Goal: Task Accomplishment & Management: Manage account settings

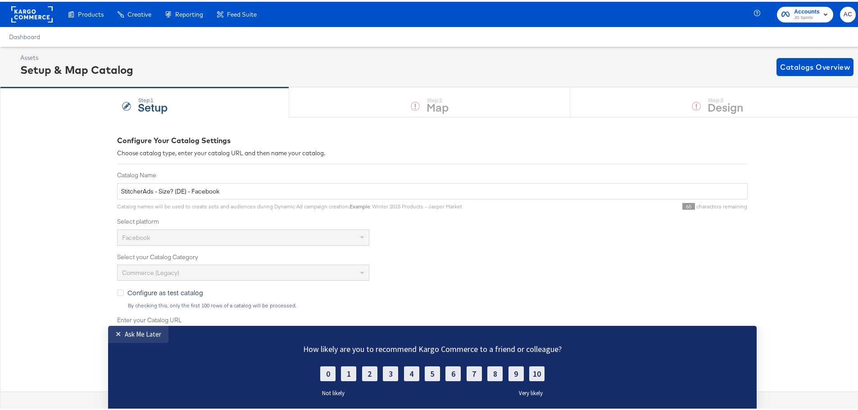
scroll to position [152, 0]
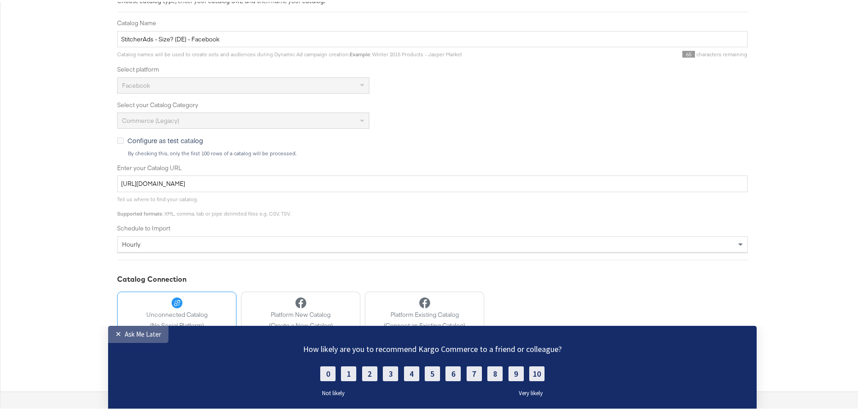
click at [141, 337] on div "Ask Me Later" at bounding box center [143, 334] width 36 height 9
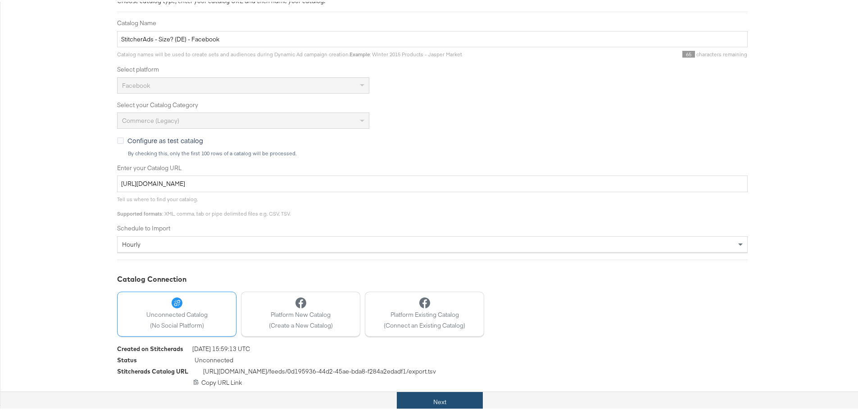
click at [446, 393] on button "Next" at bounding box center [440, 401] width 86 height 20
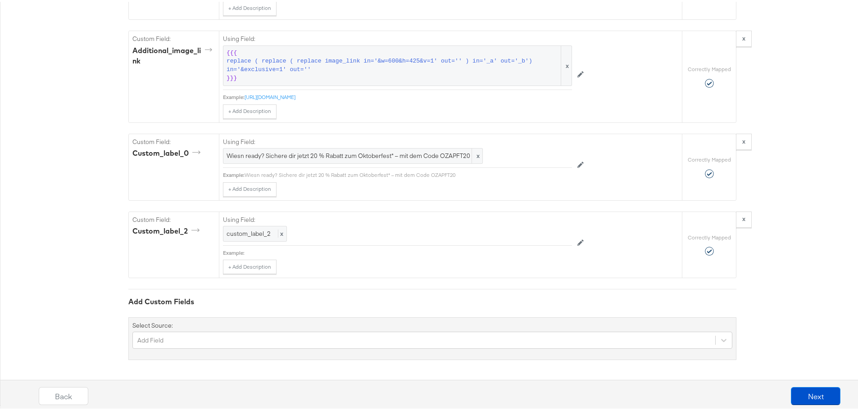
scroll to position [778, 0]
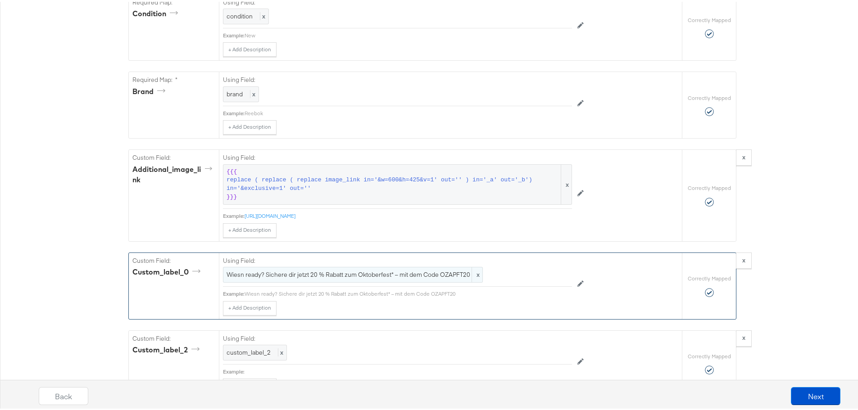
click at [331, 281] on div "Wiesn ready? Sichere dir jetzt 20 % Rabatt zum Oktoberfest* – mit dem Code OZAP…" at bounding box center [353, 273] width 260 height 16
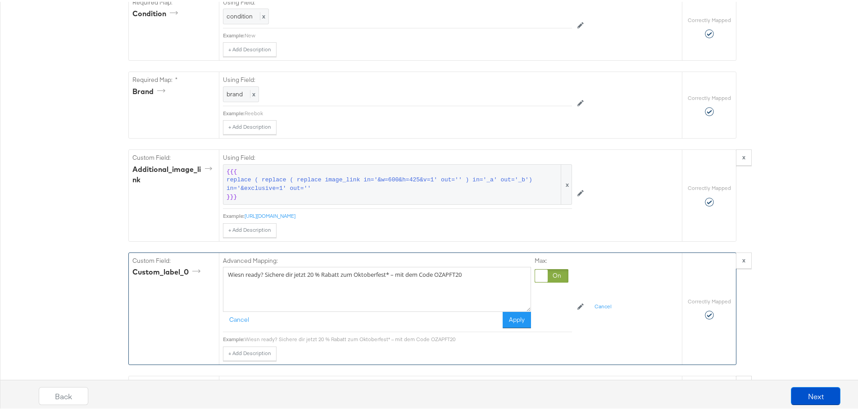
drag, startPoint x: 474, startPoint y: 275, endPoint x: 185, endPoint y: 276, distance: 288.8
click at [185, 276] on div "Custom Field: custom_label_0 Advanced Mapping: Wiesn ready? Sichere dir jetzt 2…" at bounding box center [405, 307] width 553 height 112
paste textarea "Erweitere deine Rotation diese Saison mit den neuesten Styles bei size?"
type textarea "Erweitere deine Rotation diese Saison mit den neuesten Styles bei size?"
click at [508, 326] on button "Apply" at bounding box center [517, 318] width 28 height 16
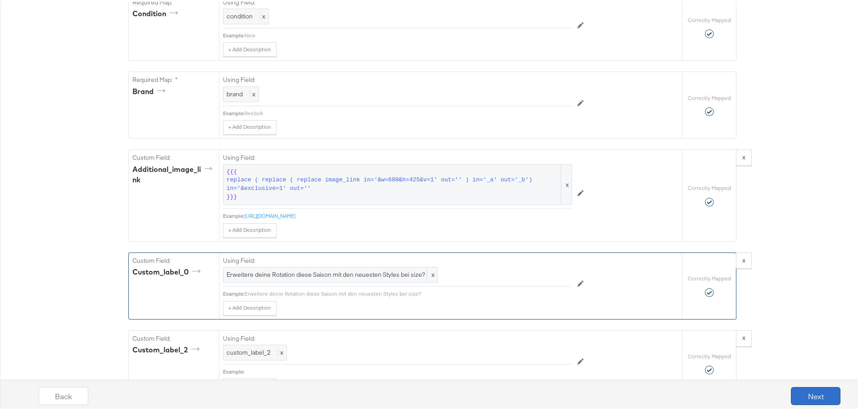
click at [809, 391] on button "Next" at bounding box center [816, 395] width 50 height 18
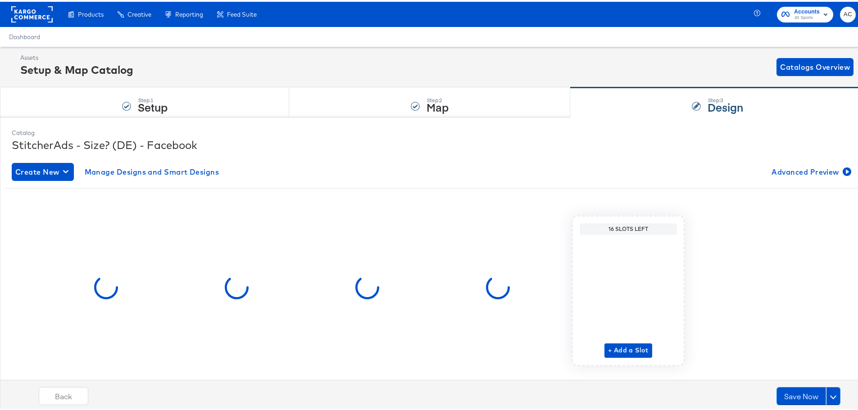
scroll to position [19, 0]
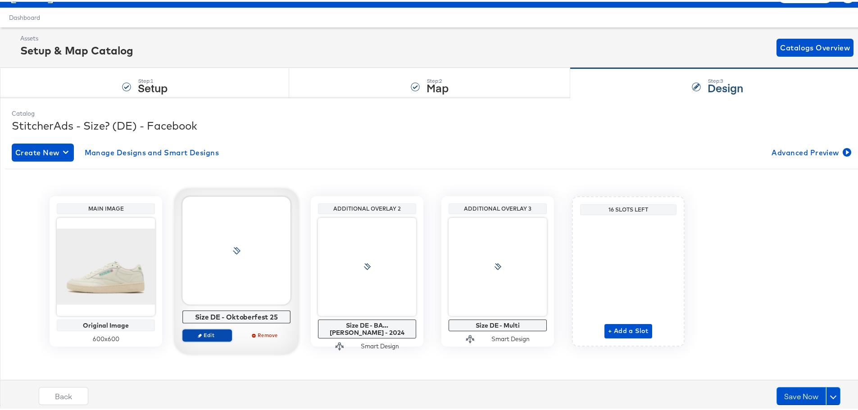
click at [214, 337] on span "Edit" at bounding box center [207, 333] width 41 height 7
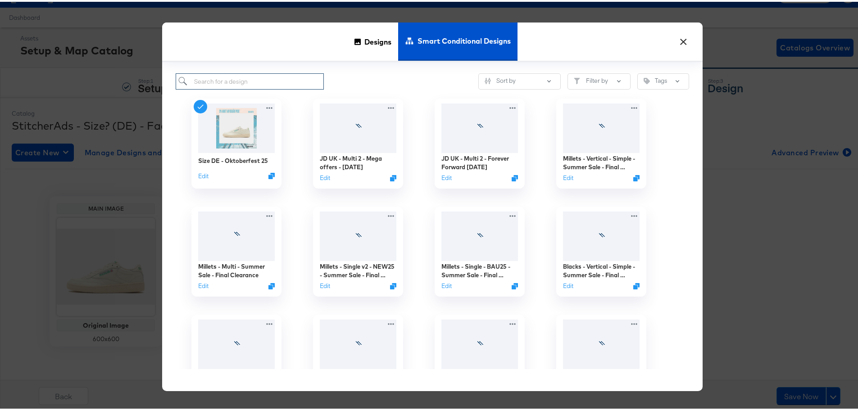
click at [240, 81] on input "search" at bounding box center [250, 80] width 148 height 17
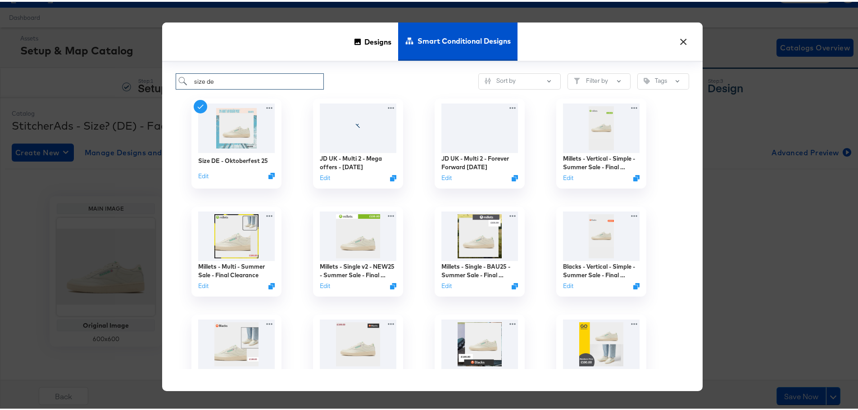
type input "size de"
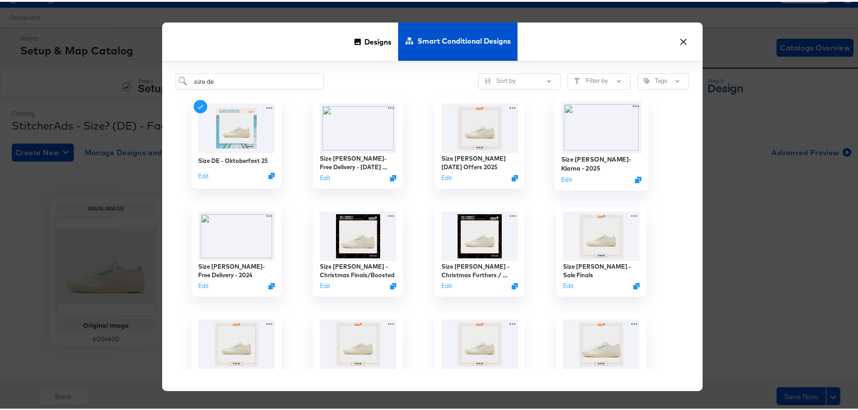
click at [590, 151] on img at bounding box center [601, 126] width 81 height 52
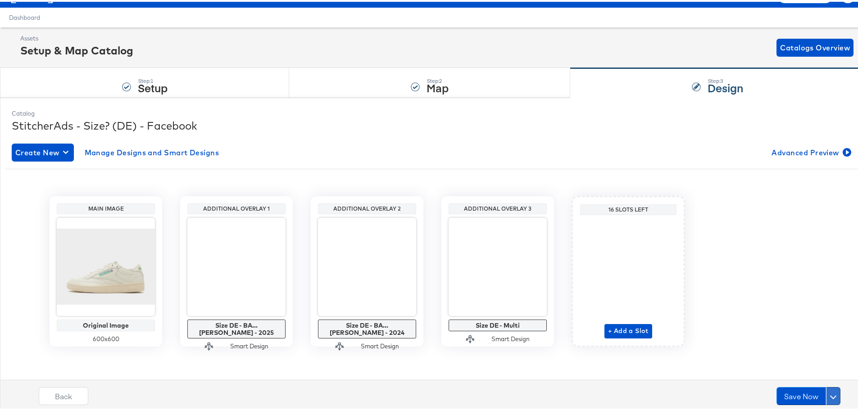
click at [826, 392] on button at bounding box center [833, 395] width 14 height 18
click at [802, 381] on div "Schedule Save" at bounding box center [812, 377] width 41 height 9
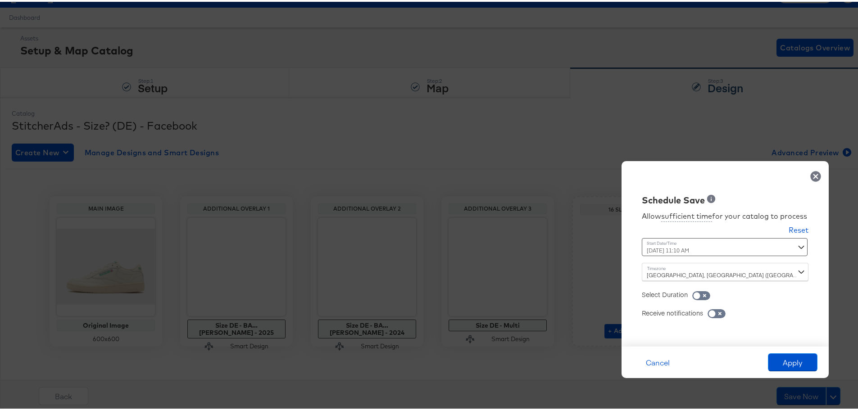
click at [674, 245] on div "[DATE] 11:10 AM ‹ [DATE] › Su Mo Tu We Th Fr Sa 31 1 2 3 4 5 6 7 8 9 10 11 12 1…" at bounding box center [703, 246] width 122 height 18
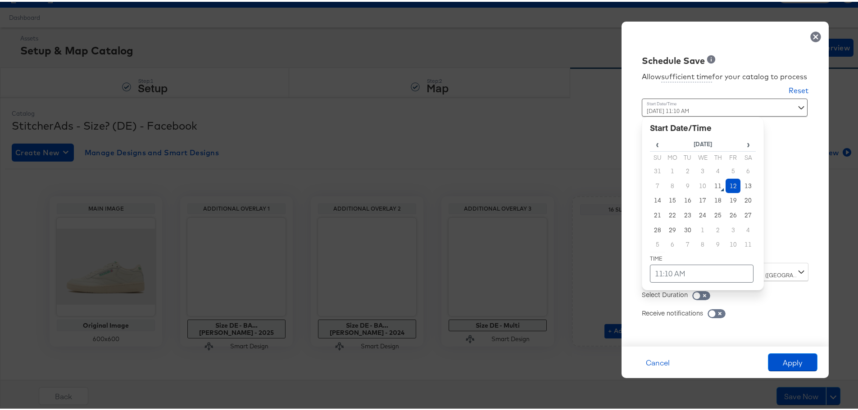
click at [726, 179] on td "12" at bounding box center [733, 184] width 15 height 15
click at [664, 274] on td "11:10 AM" at bounding box center [702, 272] width 104 height 18
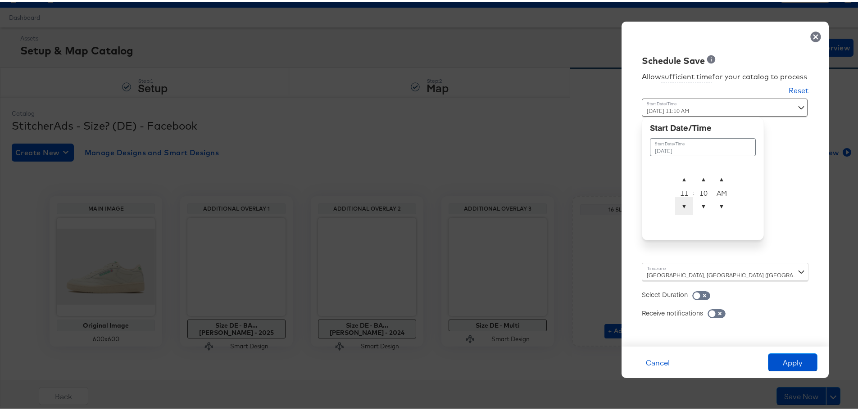
click at [679, 205] on span "▼" at bounding box center [684, 205] width 18 height 18
click at [696, 205] on span "▼" at bounding box center [704, 205] width 18 height 18
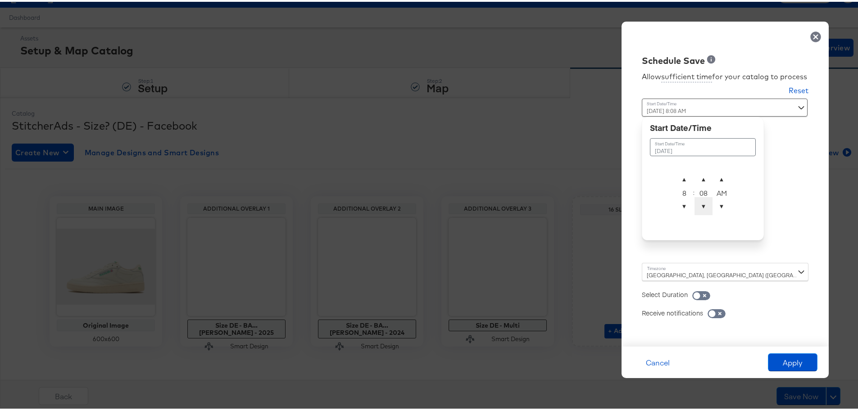
click at [696, 205] on span "▼" at bounding box center [704, 205] width 18 height 18
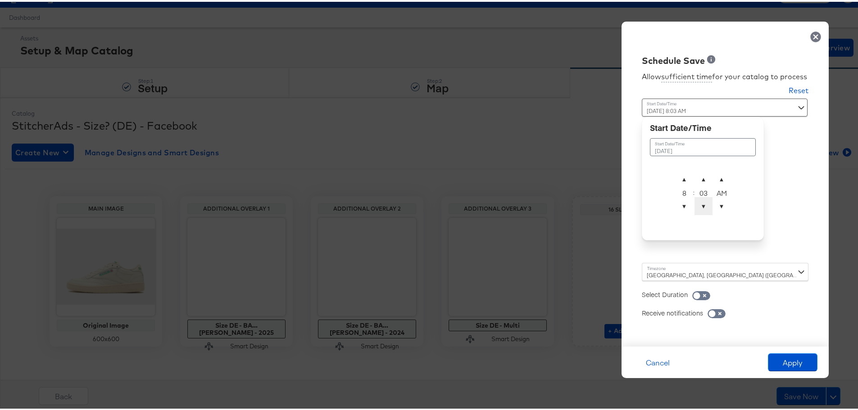
click at [696, 205] on span "▼" at bounding box center [704, 205] width 18 height 18
type input "[DATE] 8:00 AM"
click at [787, 185] on div "Schedule Save Allow sufficient time for your catalog to process Reset Time : [D…" at bounding box center [725, 182] width 207 height 325
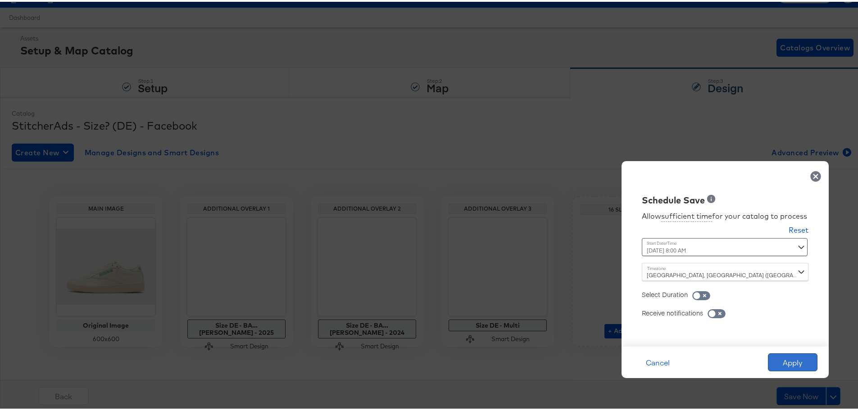
click at [786, 358] on button "Apply" at bounding box center [793, 361] width 50 height 18
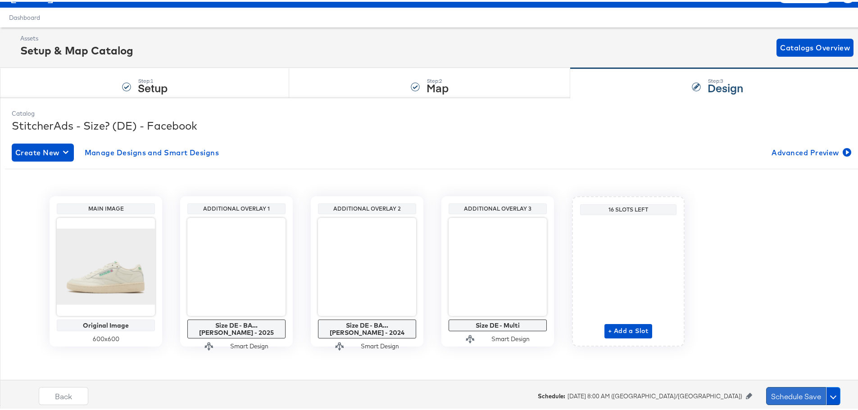
click at [796, 394] on button "Schedule Save" at bounding box center [796, 395] width 60 height 18
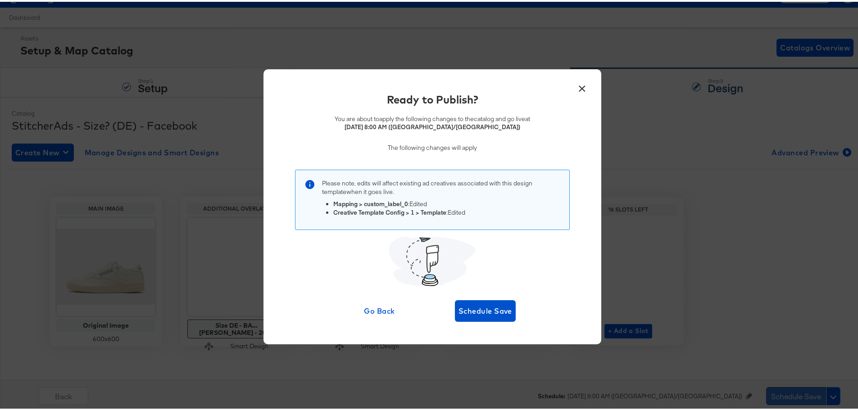
scroll to position [0, 0]
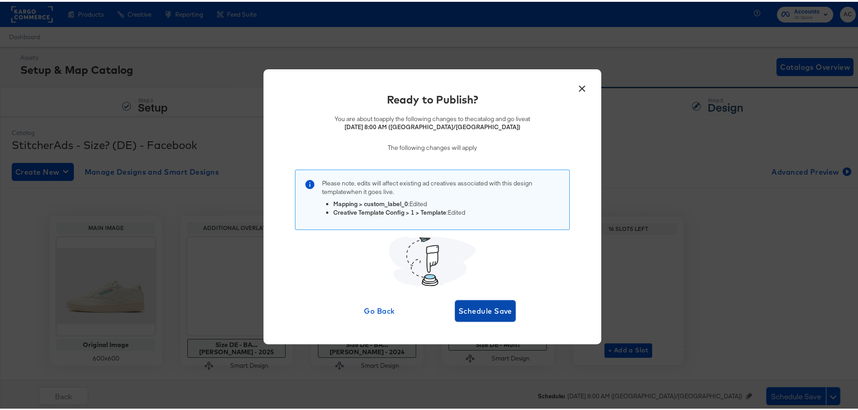
click at [489, 310] on span "Schedule Save" at bounding box center [486, 309] width 54 height 13
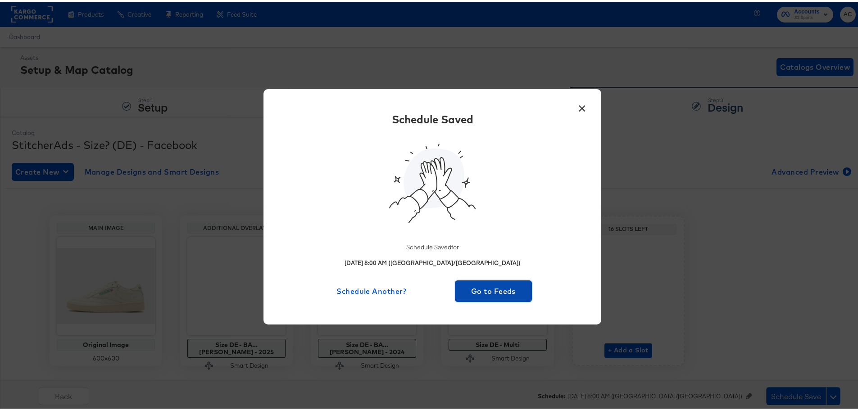
click at [512, 294] on span "Go to Feeds" at bounding box center [494, 289] width 70 height 13
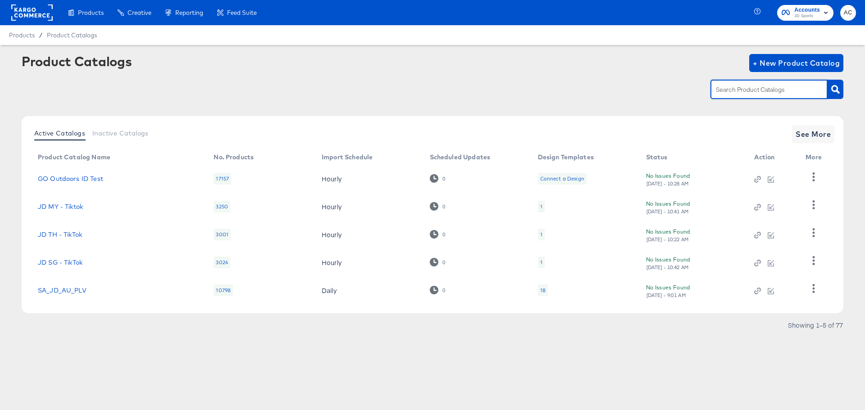
click at [734, 90] on input "text" at bounding box center [762, 90] width 96 height 10
type input "size"
click at [808, 121] on div "Active Catalogs Inactive Catalogs See More Product Catalog Name No. Products Im…" at bounding box center [433, 214] width 822 height 197
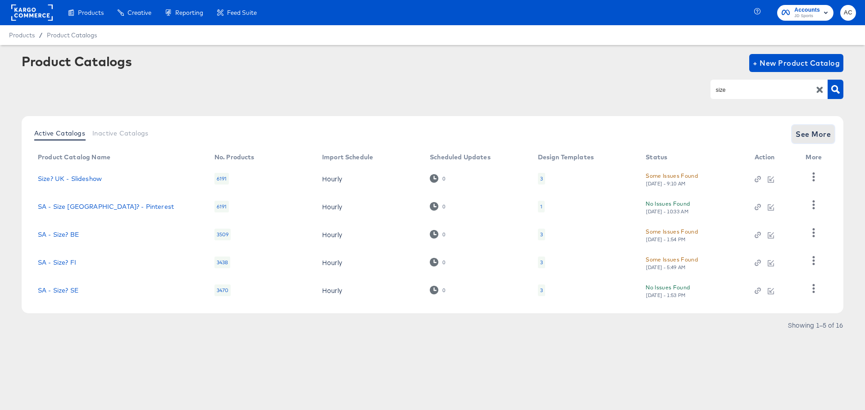
click at [811, 131] on span "See More" at bounding box center [813, 134] width 35 height 13
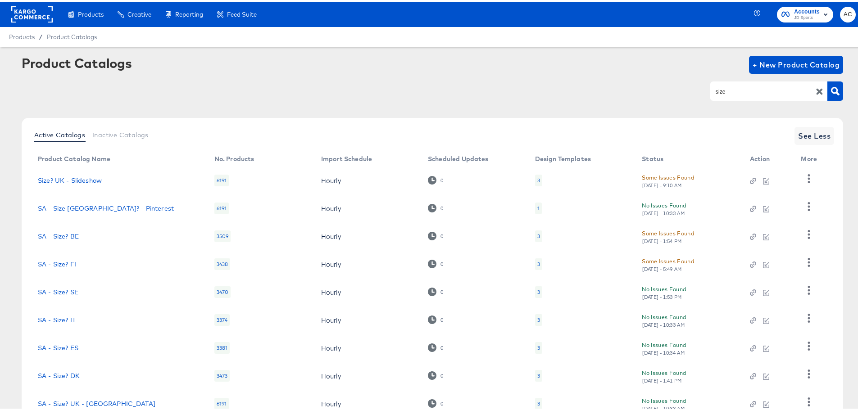
scroll to position [93, 0]
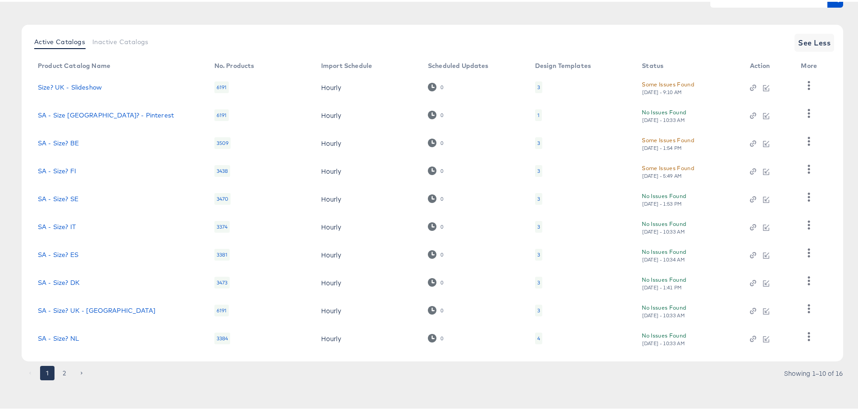
click at [73, 371] on li "pagination navigation" at bounding box center [81, 371] width 17 height 14
click at [66, 371] on button "2" at bounding box center [64, 371] width 14 height 14
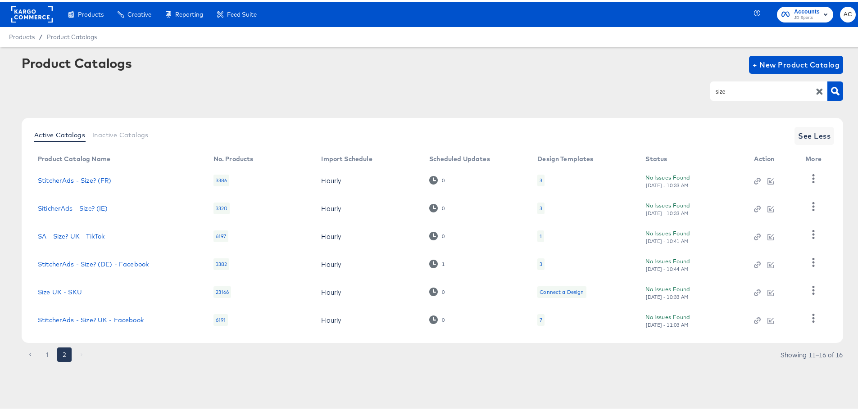
scroll to position [0, 0]
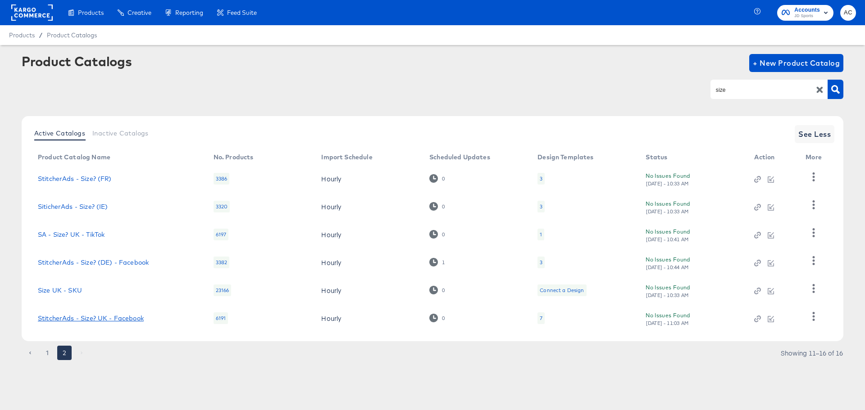
click at [91, 319] on link "StitcherAds - Size? UK - Facebook" at bounding box center [91, 318] width 106 height 7
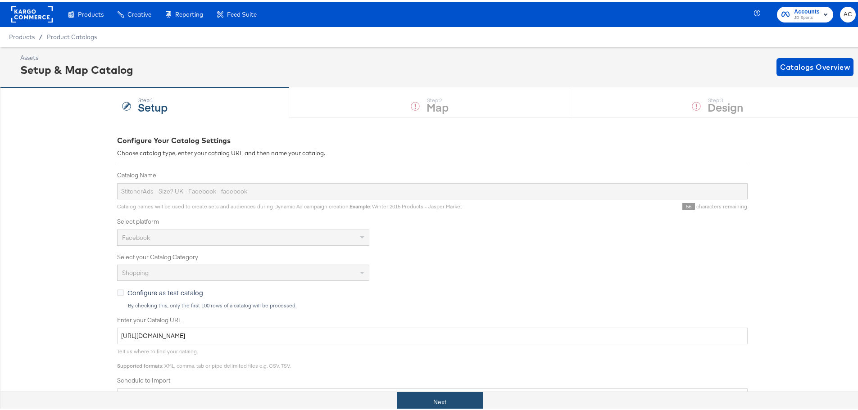
click at [454, 398] on button "Next" at bounding box center [440, 401] width 86 height 20
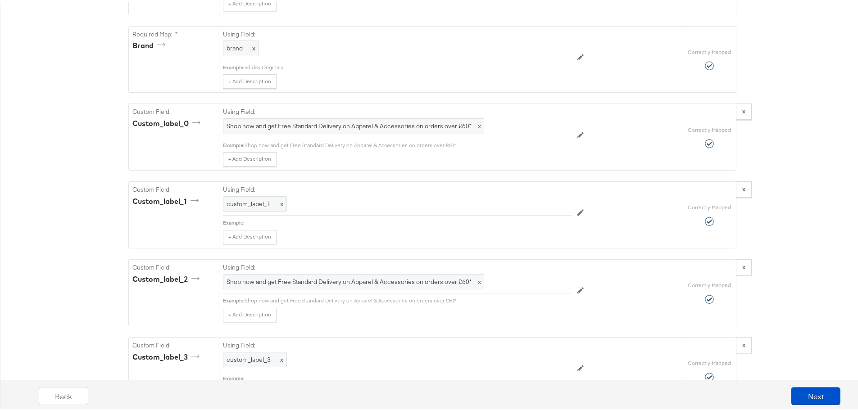
scroll to position [919, 0]
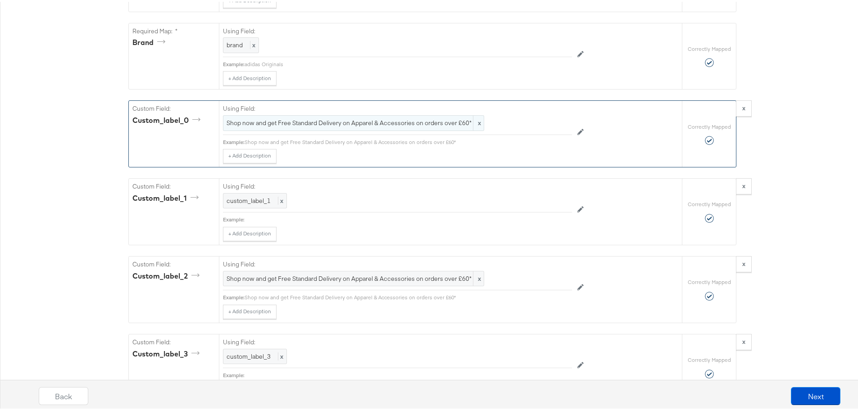
click at [401, 125] on div "Shop now and get Free Standard Delivery on Apparel & Accessories on orders over…" at bounding box center [353, 122] width 261 height 16
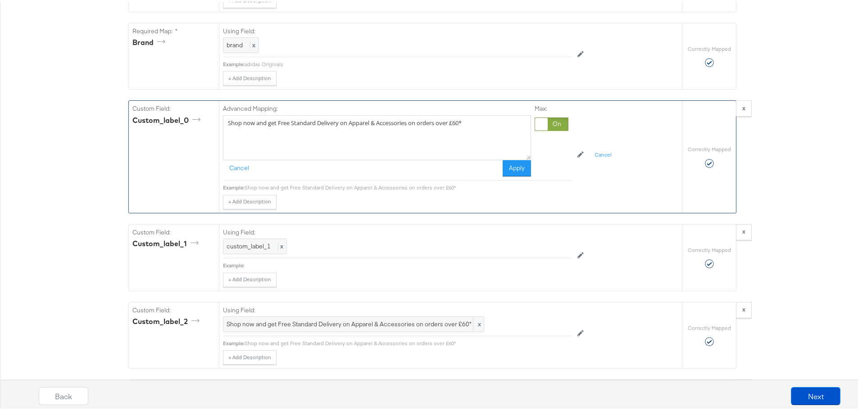
click at [480, 117] on textarea "Shop now and get Free Standard Delivery on Apparel & Accessories on orders over…" at bounding box center [377, 136] width 308 height 45
click at [510, 163] on button "Apply" at bounding box center [517, 167] width 28 height 16
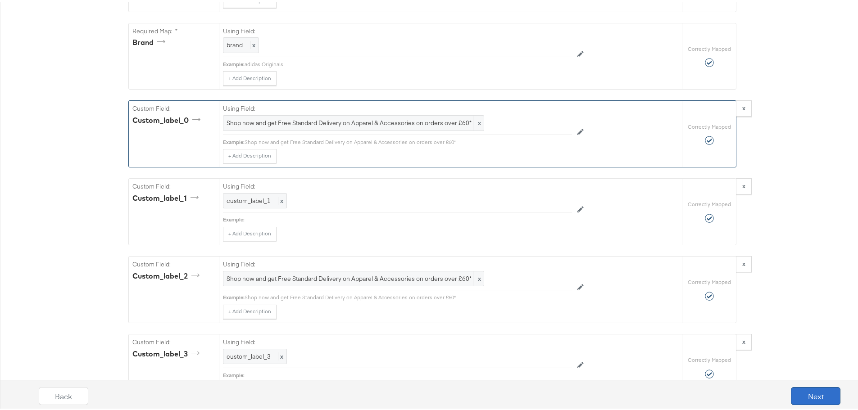
click at [816, 397] on button "Next" at bounding box center [816, 395] width 50 height 18
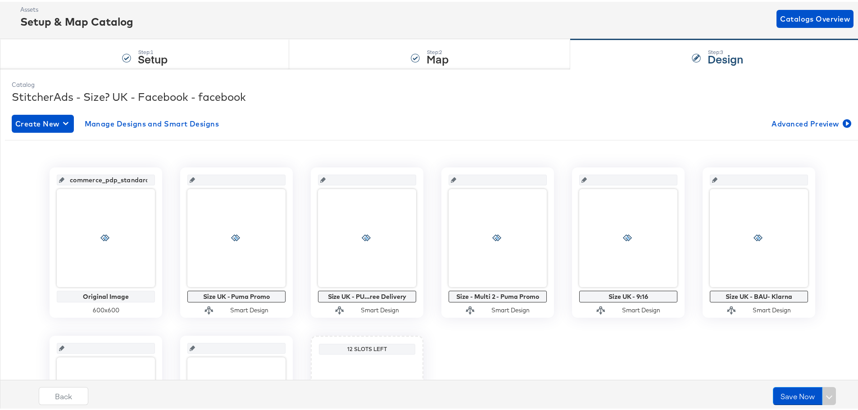
scroll to position [49, 0]
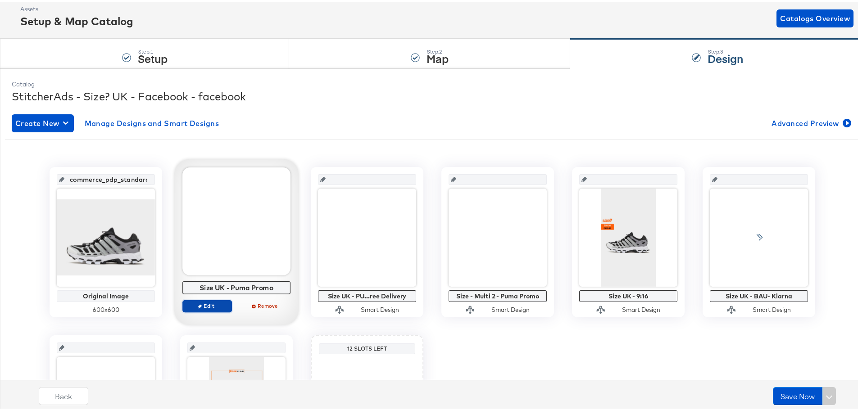
click at [213, 306] on span "Edit" at bounding box center [207, 304] width 41 height 7
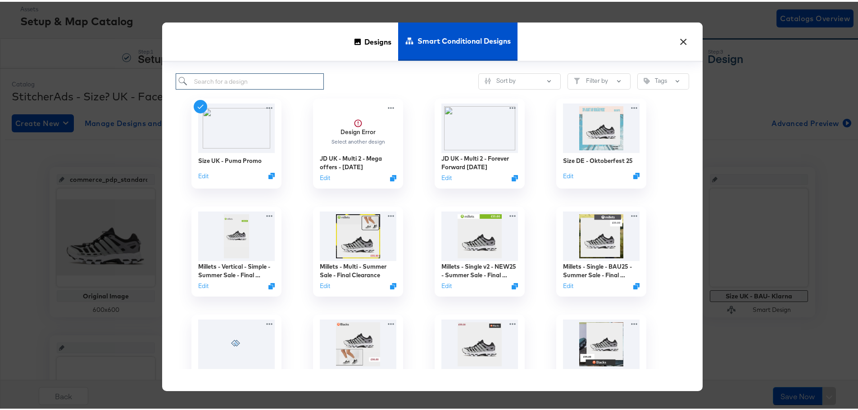
click at [204, 77] on input "search" at bounding box center [250, 80] width 148 height 17
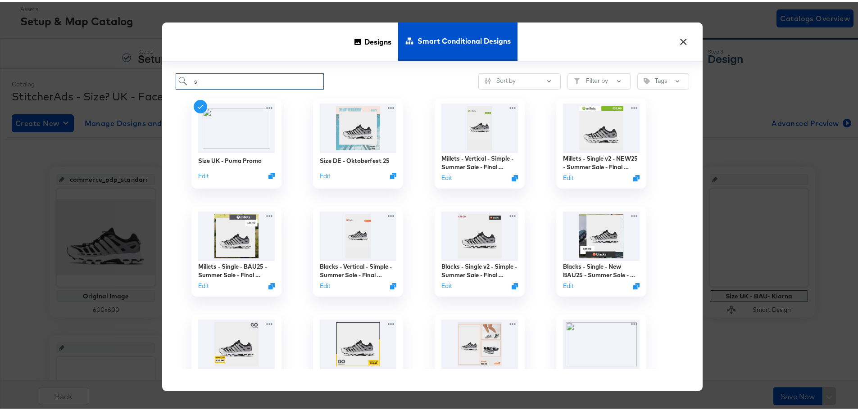
type input "s"
paste input "Size UK - BAU- 2025"
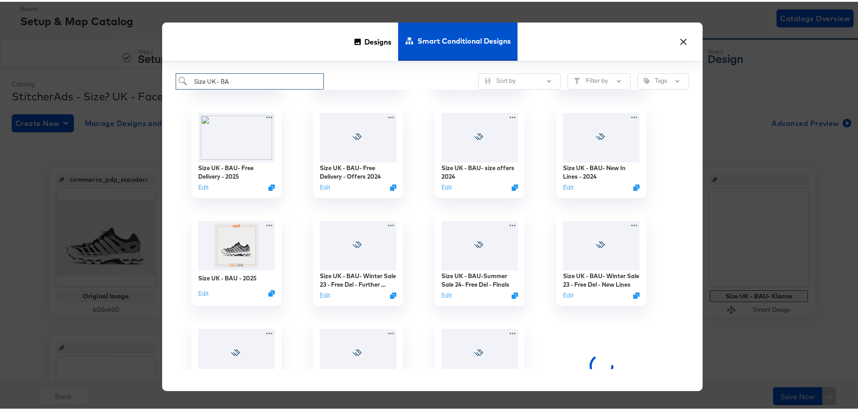
scroll to position [1148, 0]
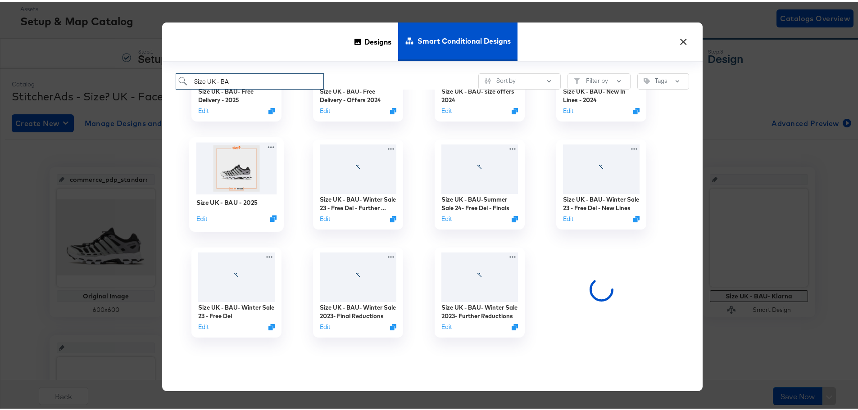
type input "Size UK - BA"
click at [255, 208] on div "Size UK - BAU - 2025 Edit" at bounding box center [236, 209] width 81 height 32
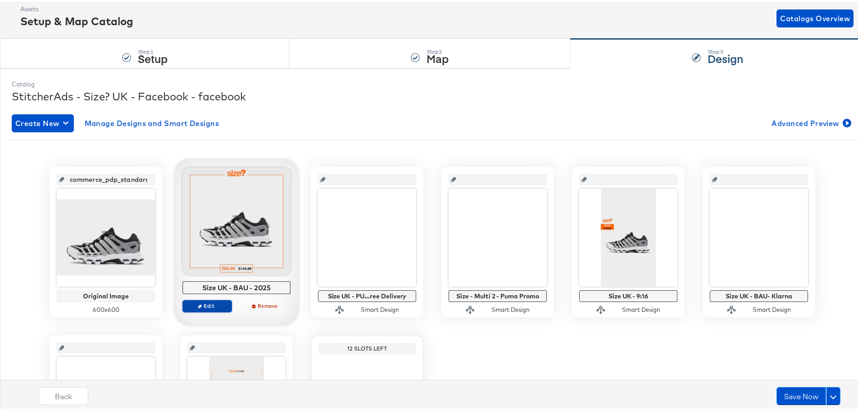
click at [220, 302] on span "Edit" at bounding box center [207, 304] width 41 height 7
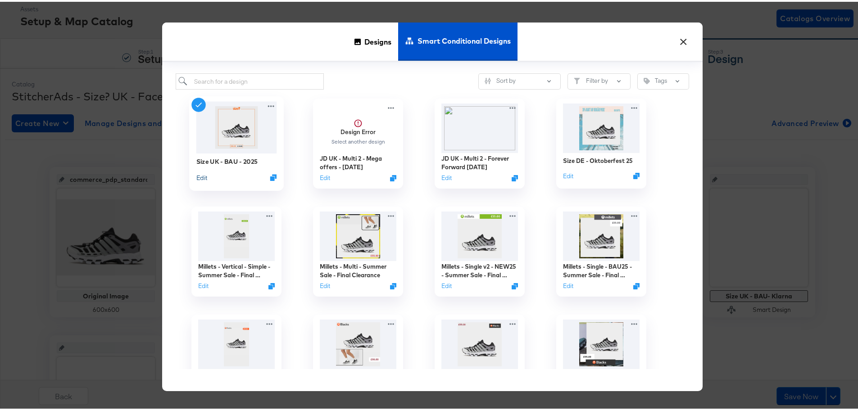
click at [198, 177] on button "Edit" at bounding box center [201, 176] width 11 height 9
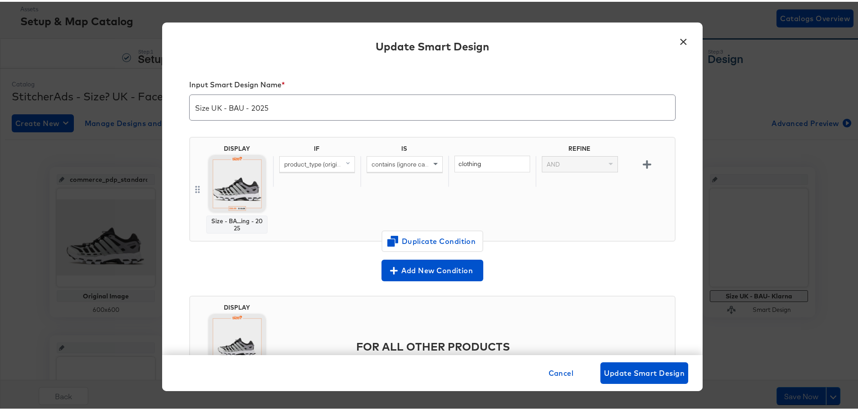
scroll to position [69, 0]
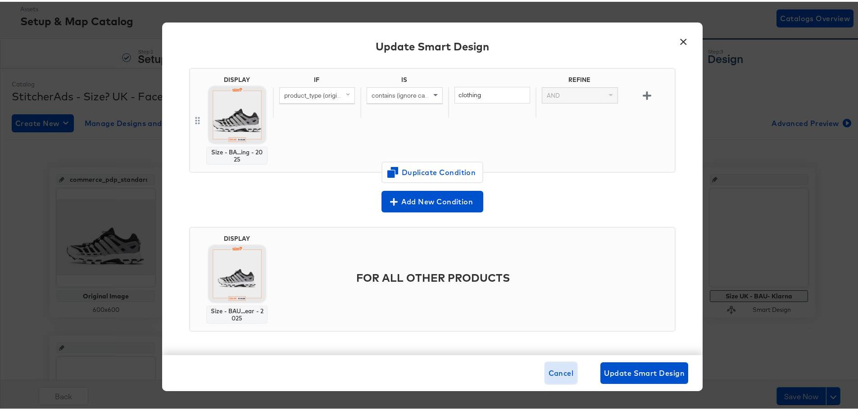
click at [559, 376] on span "Cancel" at bounding box center [561, 371] width 25 height 13
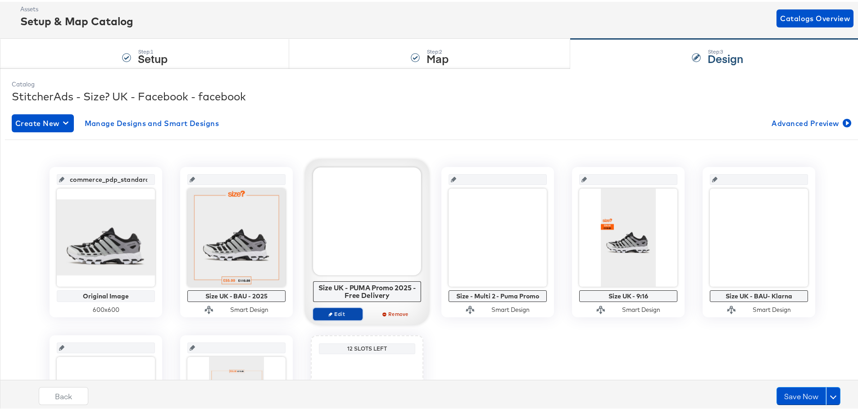
click at [351, 312] on span "Edit" at bounding box center [337, 312] width 41 height 7
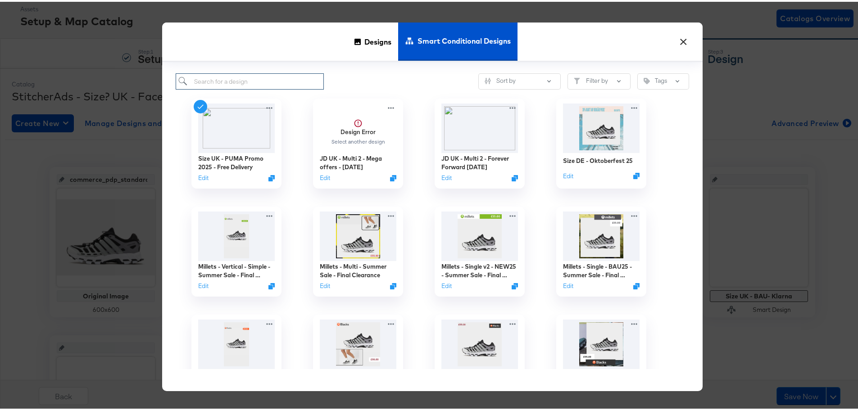
click at [271, 80] on input "search" at bounding box center [250, 80] width 148 height 17
paste input "Size UK - BAU- Free Delivery - 2025"
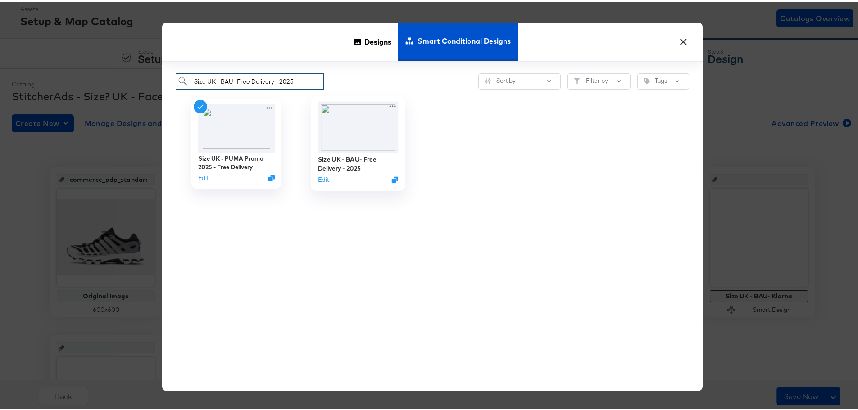
type input "Size UK - BAU- Free Delivery - 2025"
click at [364, 138] on img at bounding box center [358, 126] width 81 height 52
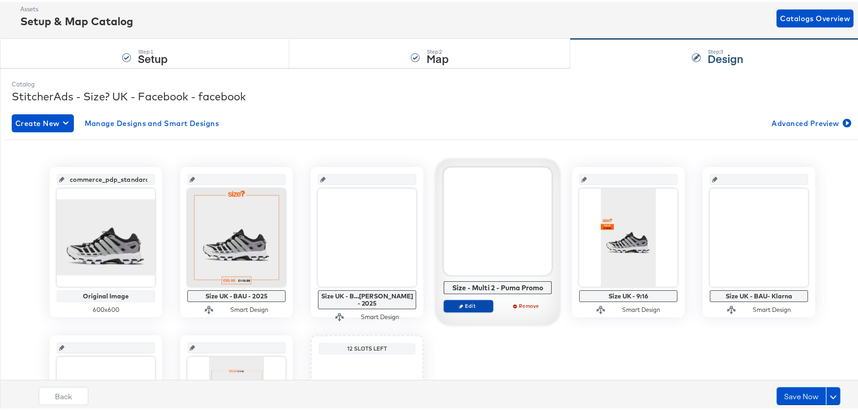
click at [474, 300] on button "Edit" at bounding box center [469, 304] width 50 height 13
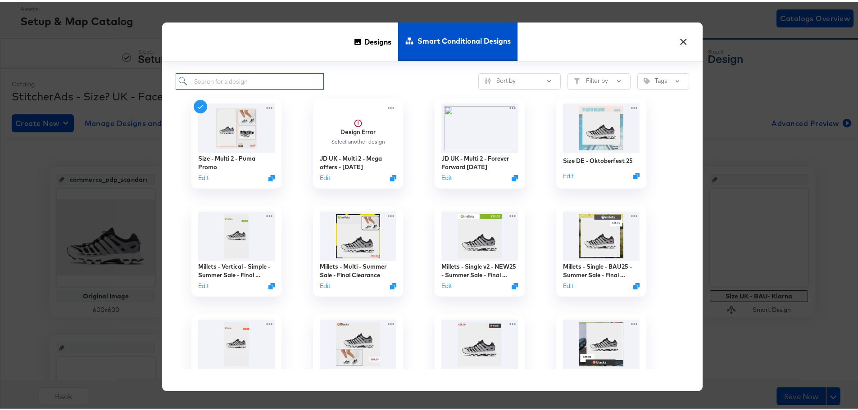
click at [252, 77] on input "search" at bounding box center [250, 80] width 148 height 17
paste input "Size - Multi 2025"
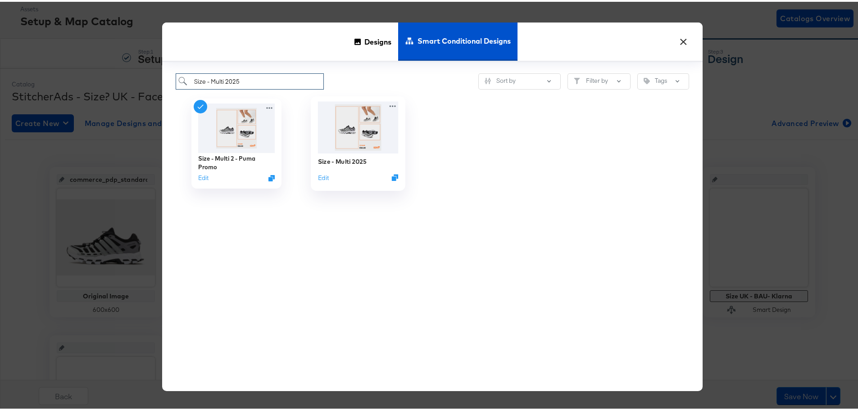
type input "Size - Multi 2025"
click at [349, 126] on img at bounding box center [358, 126] width 81 height 52
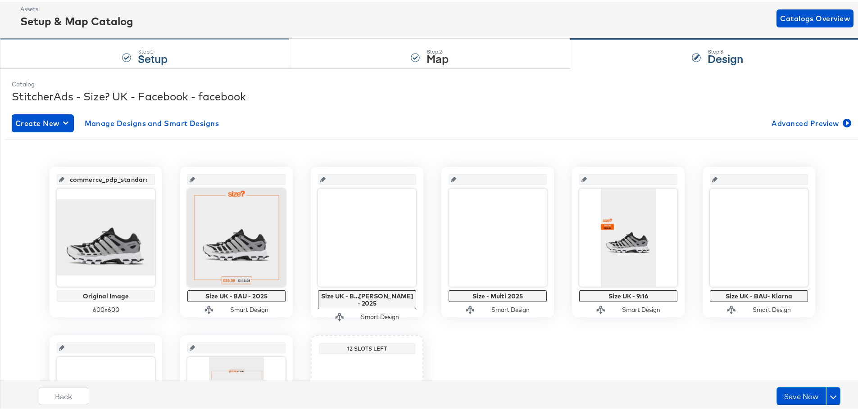
click at [172, 42] on div "Step: 1 Setup" at bounding box center [144, 52] width 289 height 30
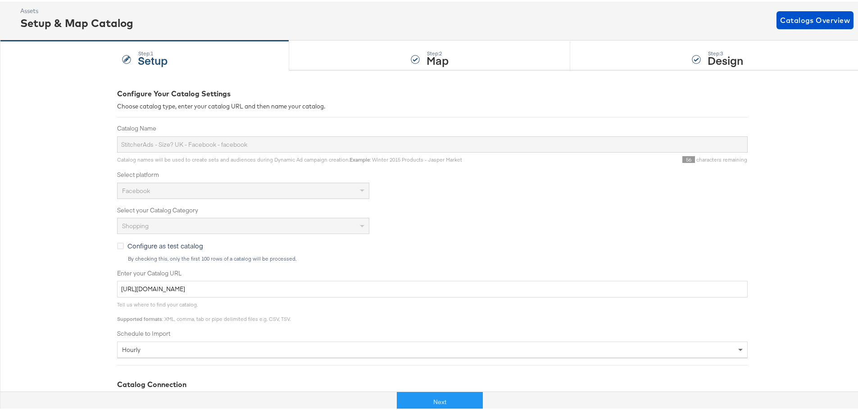
scroll to position [47, 0]
click at [439, 396] on button "Next" at bounding box center [440, 401] width 86 height 20
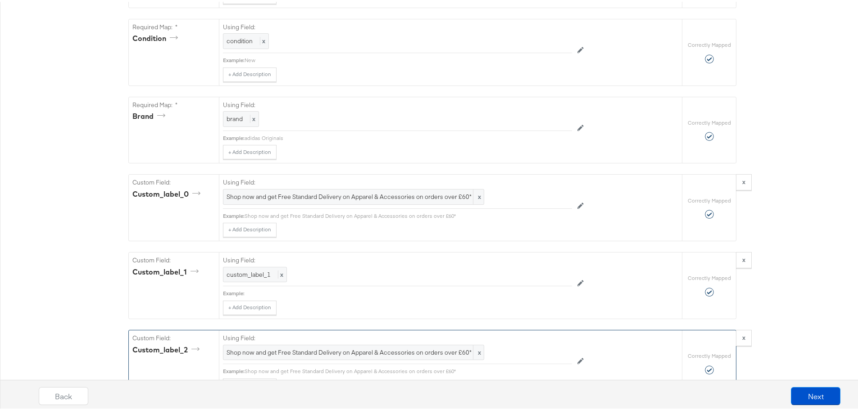
scroll to position [885, 0]
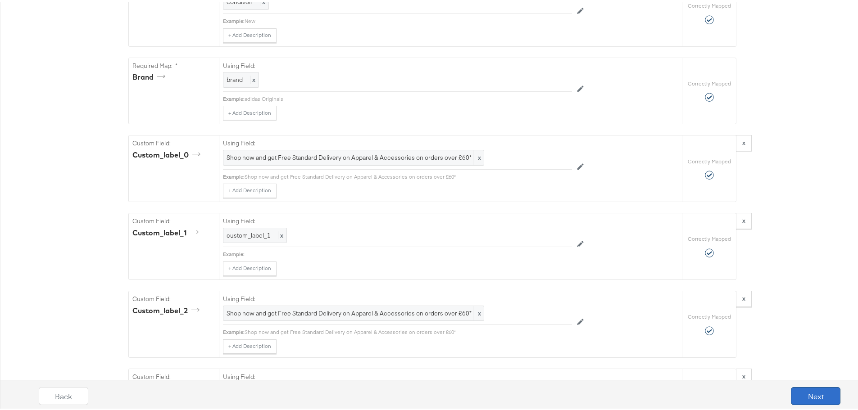
click at [816, 398] on button "Next" at bounding box center [816, 395] width 50 height 18
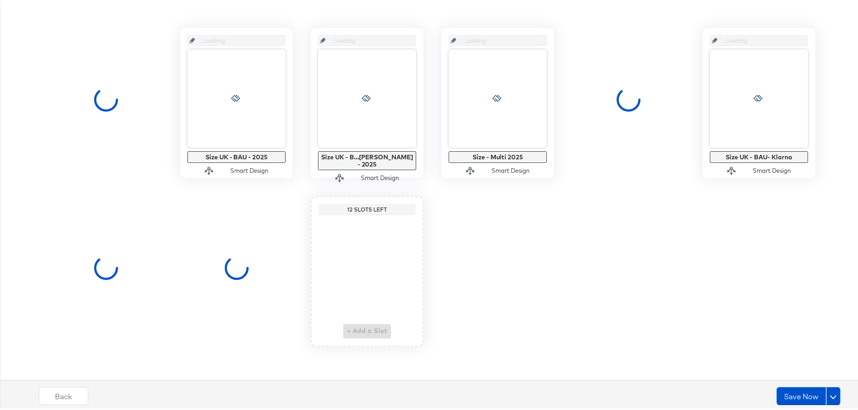
scroll to position [0, 0]
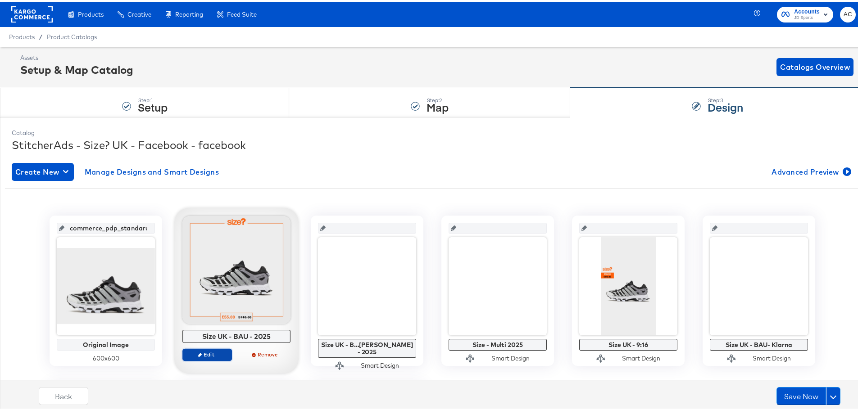
click at [205, 356] on span "Edit" at bounding box center [207, 353] width 41 height 7
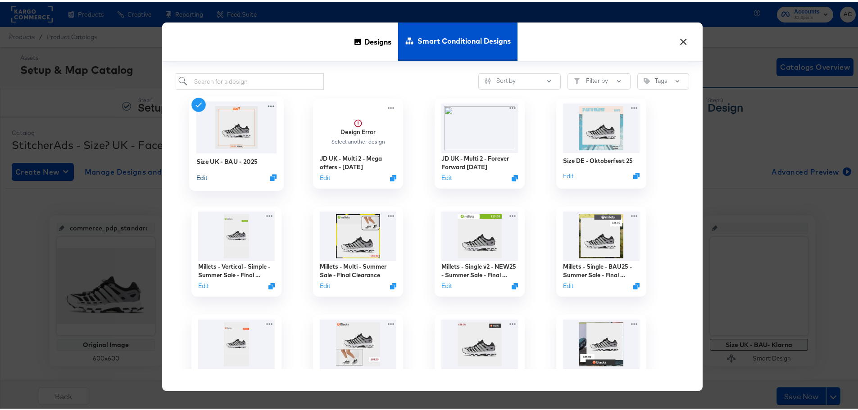
click at [200, 173] on button "Edit" at bounding box center [201, 176] width 11 height 9
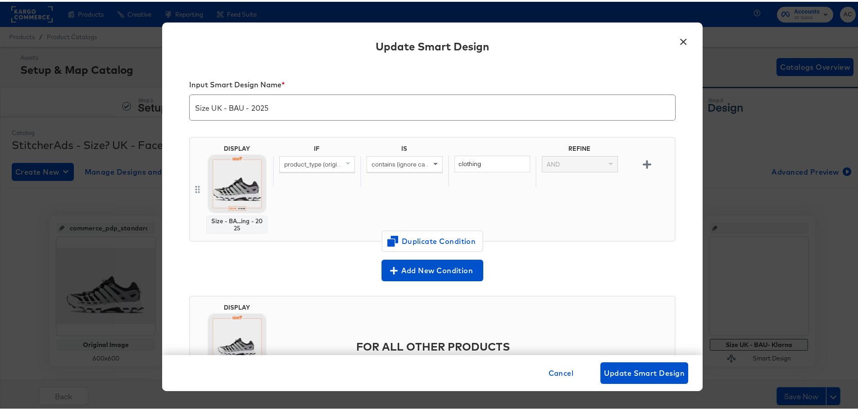
click at [248, 191] on img at bounding box center [237, 182] width 56 height 56
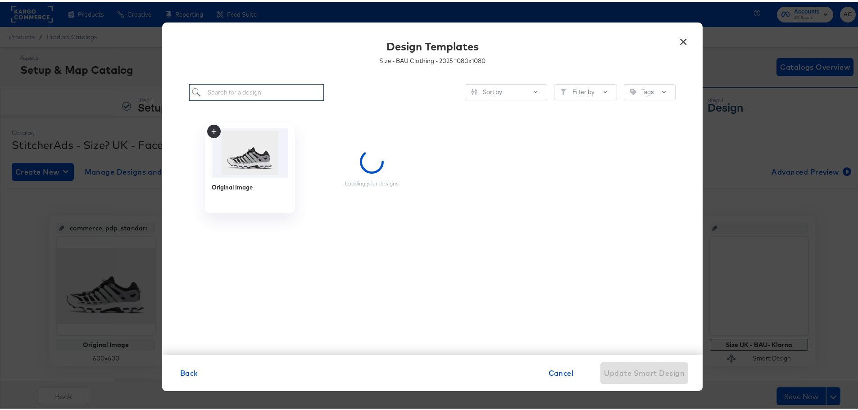
click at [269, 90] on input "search" at bounding box center [256, 90] width 135 height 17
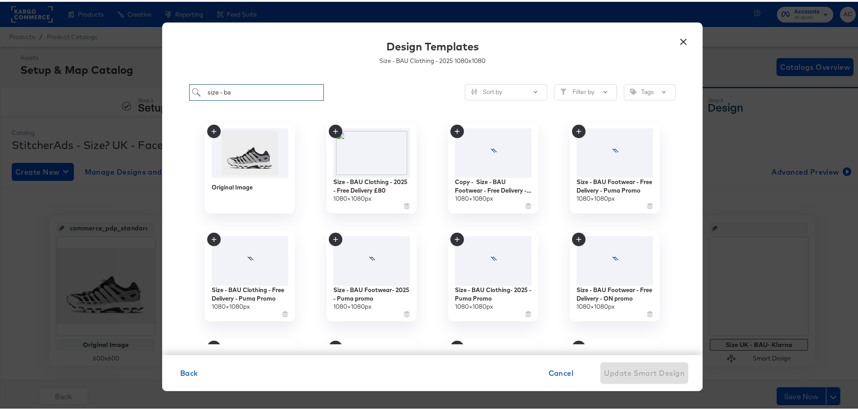
type input "size - ba"
click at [577, 380] on div "Cancel Update Smart Design" at bounding box center [616, 372] width 143 height 22
click at [549, 373] on span "Cancel" at bounding box center [561, 371] width 25 height 13
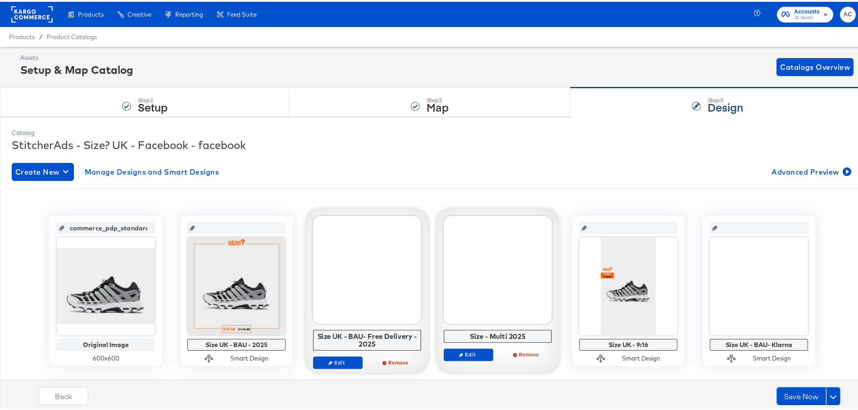
click at [336, 354] on div "Size UK - BAU- Free Delivery - 2025 Edit Remove" at bounding box center [367, 294] width 108 height 161
click at [339, 361] on span "Edit" at bounding box center [337, 361] width 41 height 7
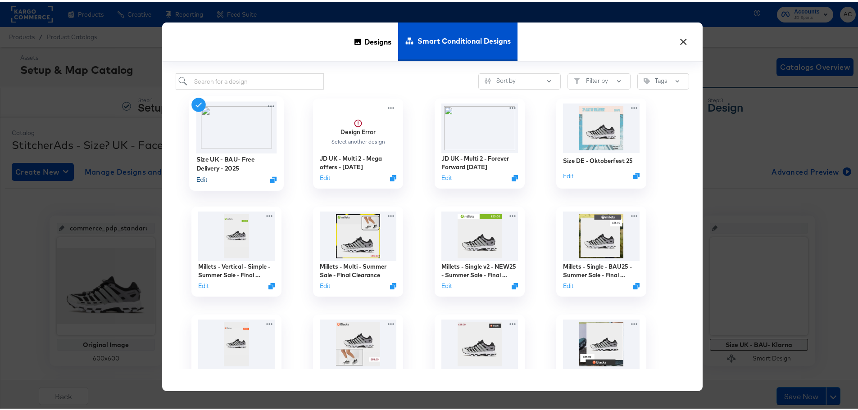
click at [199, 180] on button "Edit" at bounding box center [201, 178] width 11 height 9
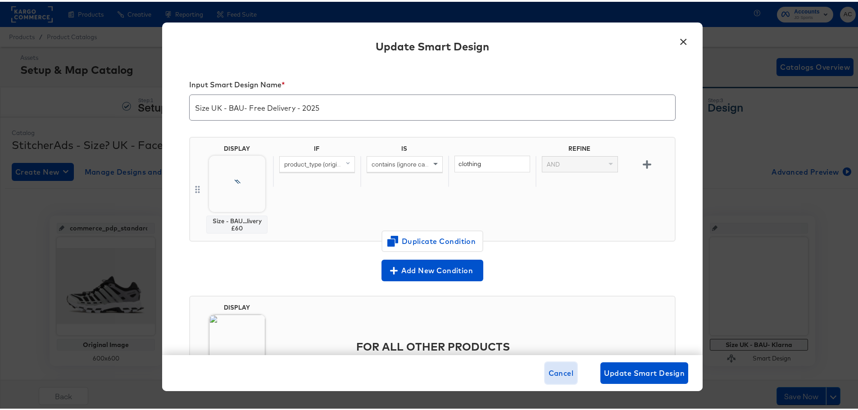
click at [560, 365] on button "Cancel" at bounding box center [561, 372] width 32 height 22
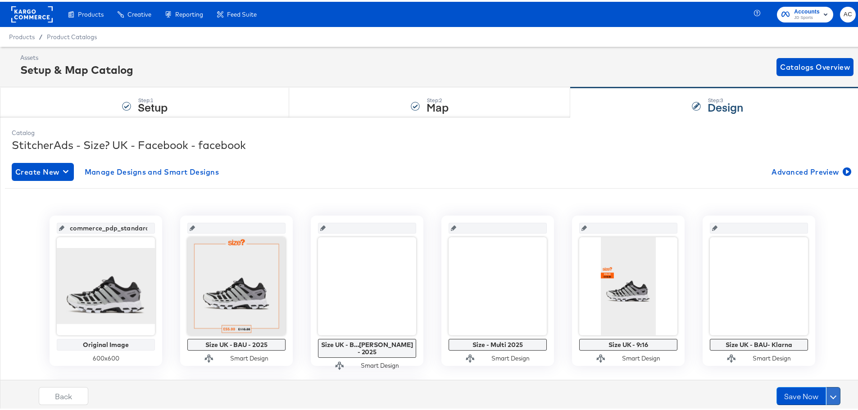
click at [829, 392] on button at bounding box center [833, 395] width 14 height 18
click at [792, 378] on div "Schedule Save" at bounding box center [812, 377] width 41 height 9
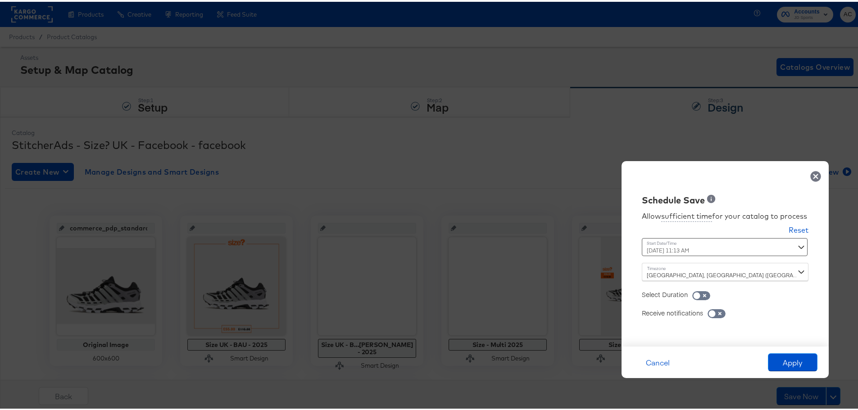
click at [714, 248] on div "[DATE] 11:13 AM ‹ [DATE] › Su Mo Tu We Th Fr Sa 31 1 2 3 4 5 6 7 8 9 10 11 12 1…" at bounding box center [703, 246] width 122 height 18
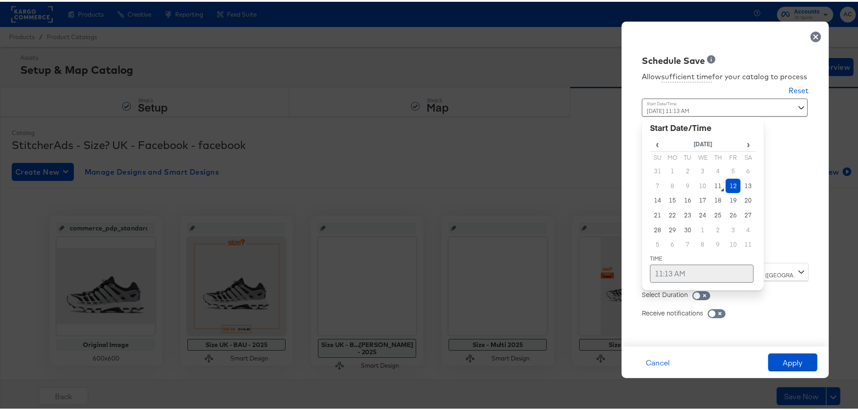
click at [684, 273] on td "11:13 AM" at bounding box center [702, 272] width 104 height 18
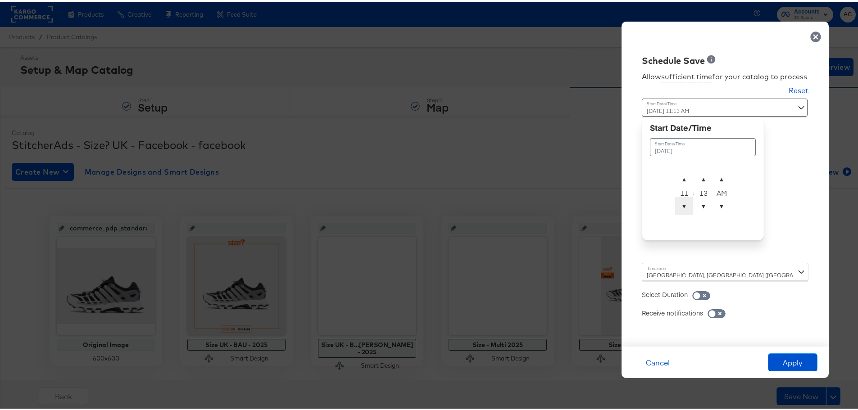
click at [675, 205] on span "▼" at bounding box center [684, 205] width 18 height 18
click at [675, 182] on span "▲" at bounding box center [684, 177] width 18 height 18
click at [695, 203] on span "▼" at bounding box center [704, 205] width 18 height 18
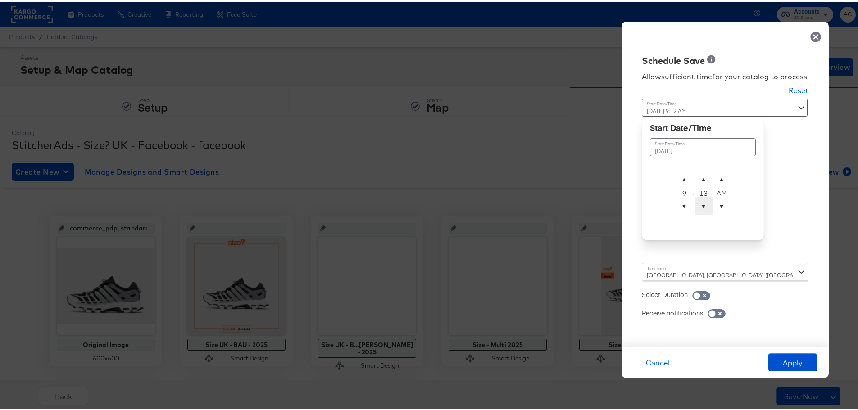
click at [695, 203] on span "▼" at bounding box center [704, 205] width 18 height 18
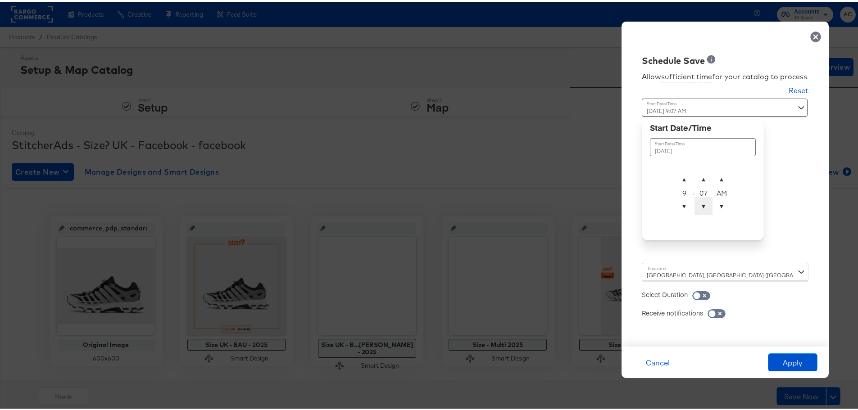
click at [695, 203] on span "▼" at bounding box center [704, 205] width 18 height 18
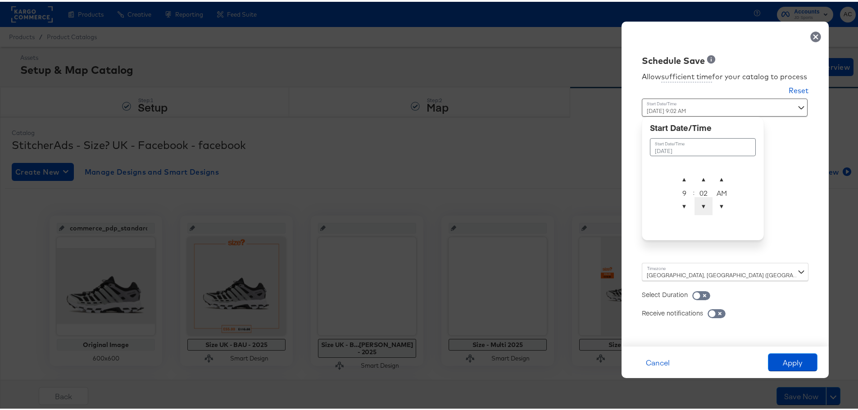
click at [695, 203] on span "▼" at bounding box center [704, 205] width 18 height 18
type input "[DATE] 9:00 AM"
click at [792, 363] on button "Apply" at bounding box center [793, 361] width 50 height 18
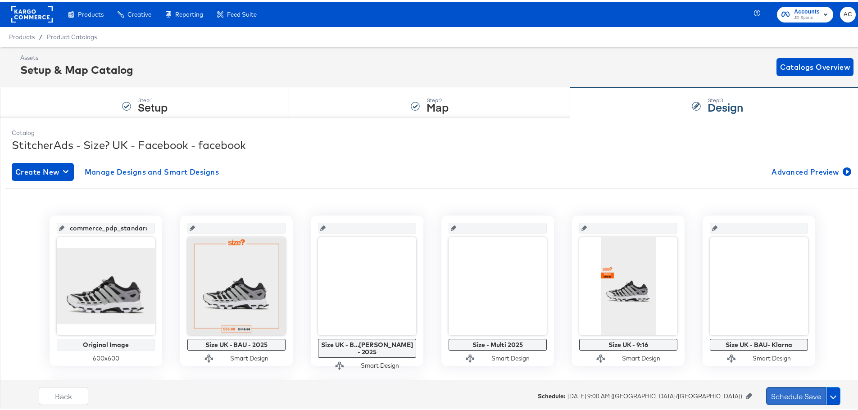
click at [792, 396] on button "Schedule Save" at bounding box center [796, 395] width 60 height 18
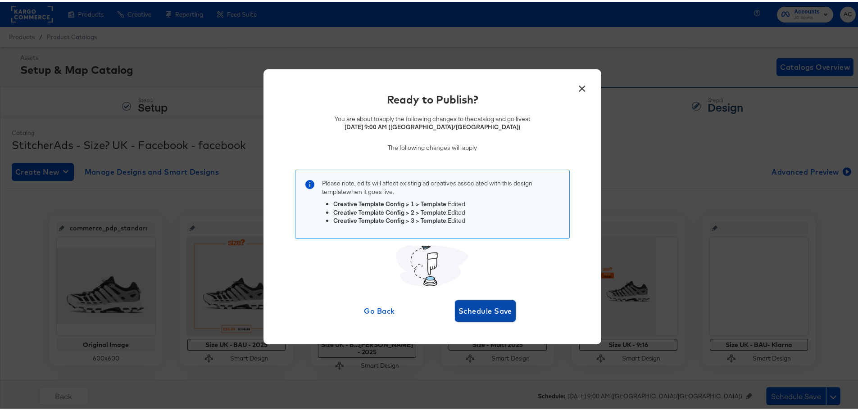
click at [489, 314] on span "Schedule Save" at bounding box center [486, 309] width 54 height 13
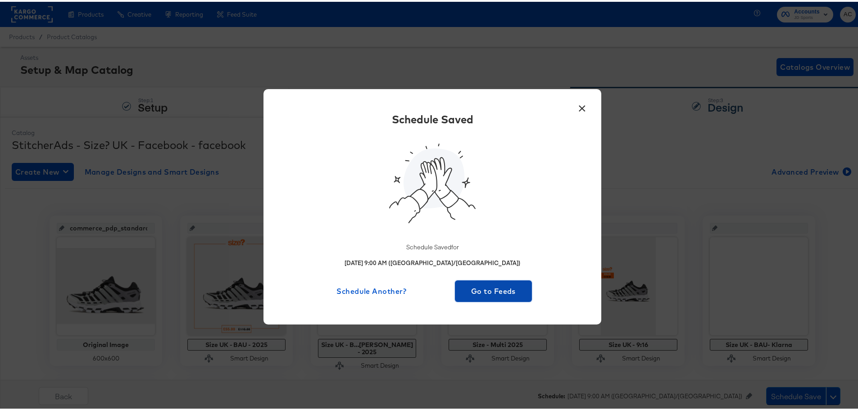
click at [509, 283] on span "Go to Feeds" at bounding box center [494, 289] width 70 height 13
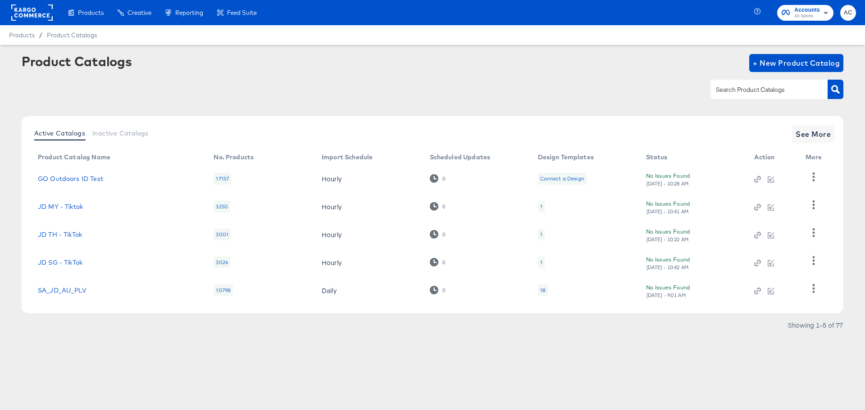
click at [735, 88] on input "text" at bounding box center [762, 90] width 96 height 10
type input "hip"
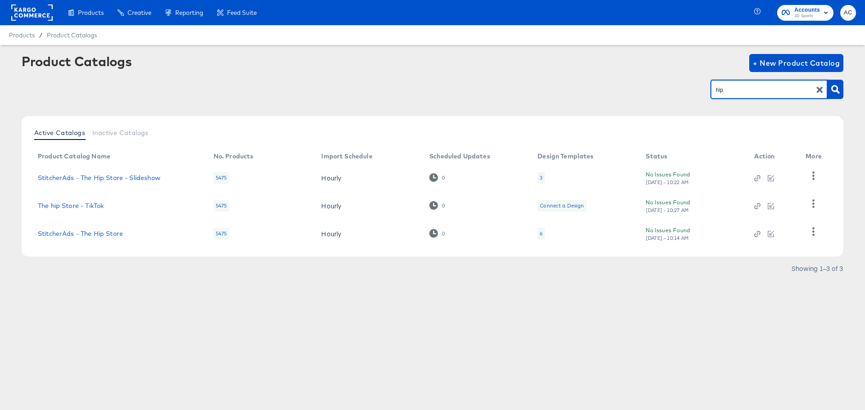
click at [94, 240] on td "StitcherAds - The Hip Store" at bounding box center [119, 234] width 176 height 28
click at [92, 232] on link "StitcherAds - The Hip Store" at bounding box center [80, 233] width 85 height 7
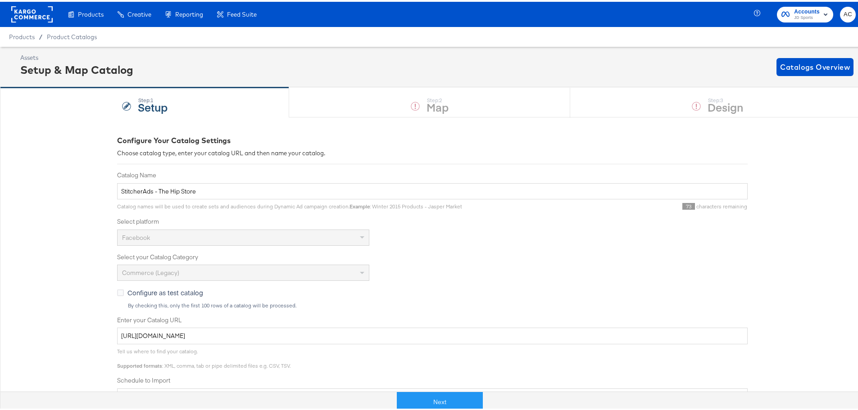
scroll to position [152, 0]
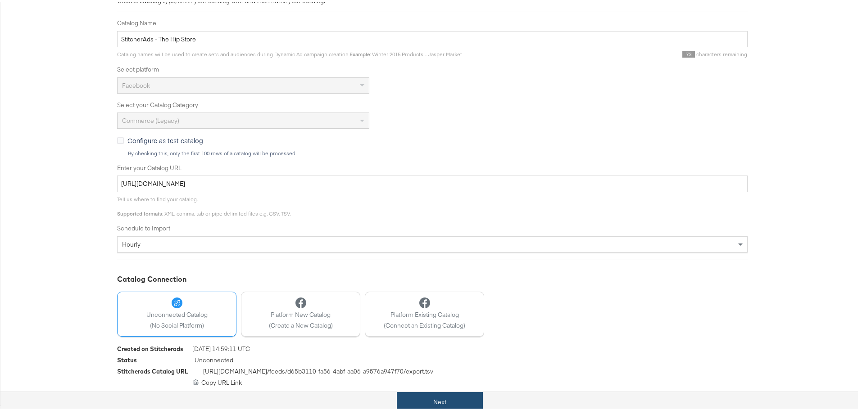
click at [446, 399] on button "Next" at bounding box center [440, 401] width 86 height 20
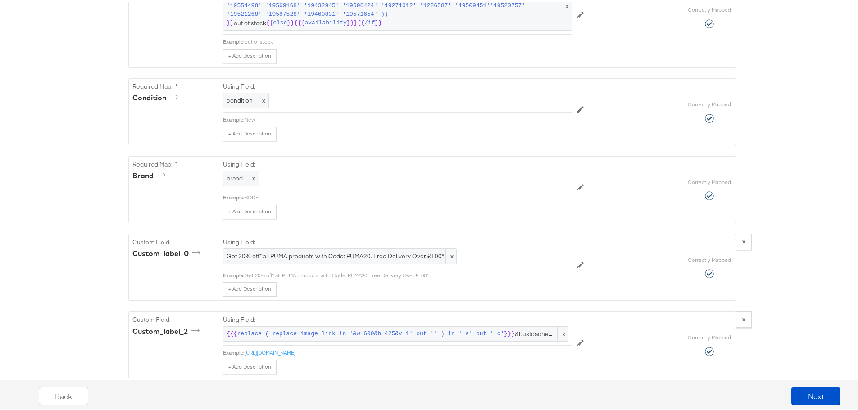
scroll to position [834, 0]
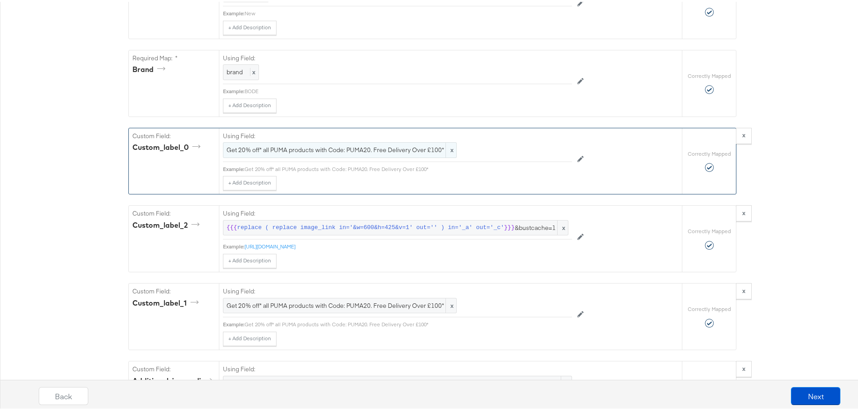
click at [366, 153] on span "Get 20% off* all PUMA products with Code: PUMA20. Free Delivery Over £100*" at bounding box center [340, 148] width 227 height 9
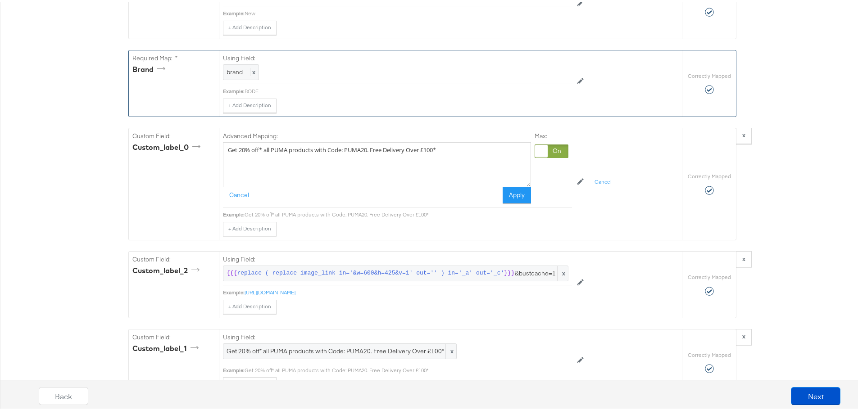
drag, startPoint x: 462, startPoint y: 151, endPoint x: 214, endPoint y: 113, distance: 251.2
click at [214, 113] on div "Required Fields Mapping Options Correctly Mapped Needs Mapping Required Map: * …" at bounding box center [432, 271] width 608 height 1870
paste textarea "Shop the latest Nike, Carhartt WIP and more at HIP. Free delivery over £100."
drag, startPoint x: 317, startPoint y: 155, endPoint x: 268, endPoint y: 158, distance: 48.3
click at [268, 158] on textarea "Shop the latest Nike, Carhartt WIP and more at HIP. Free delivery over £100." at bounding box center [377, 163] width 308 height 45
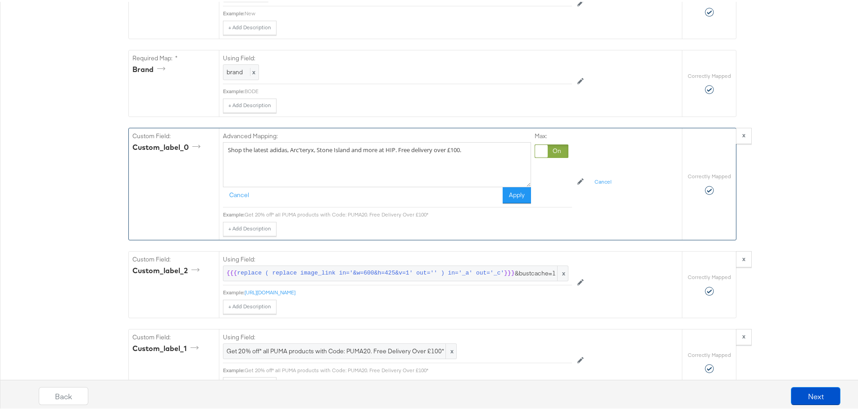
click at [457, 179] on textarea "Shop the latest adidas, Arc'teryx, Stone Island and more at HIP. Free delivery …" at bounding box center [377, 163] width 308 height 45
click at [396, 156] on textarea "Shop the latest adidas, Arc'teryx, Stone Island and more at HIP. Free delivery …" at bounding box center [377, 163] width 308 height 45
click at [409, 160] on textarea "Shop the latest adidas, Arc'teryx, Stone Island and more at HIP with Free Deliv…" at bounding box center [377, 163] width 308 height 45
click at [293, 162] on textarea "Shop the latest adidas, Arc'teryx, Stone Island and more at HIP with Free Deliv…" at bounding box center [377, 163] width 308 height 45
click at [306, 159] on textarea "Shop the latest adidas, Arc'teryx, Stone Island and more at HIP with Free Deliv…" at bounding box center [377, 163] width 308 height 45
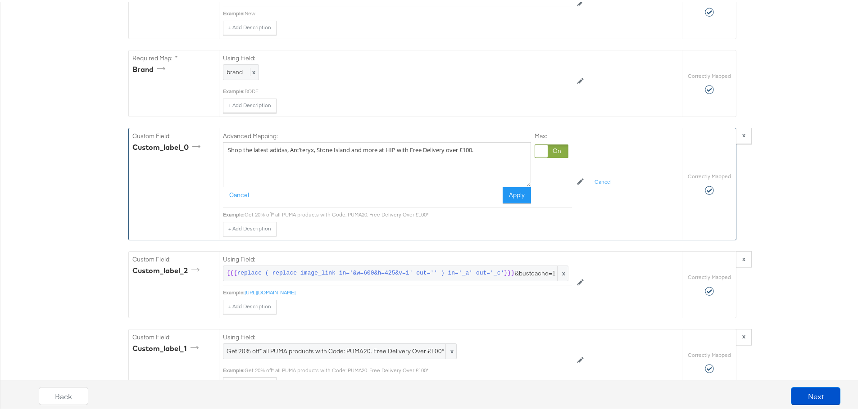
click at [368, 167] on textarea "Shop the latest adidas, Arc'teryx, Stone Island and more at HIP with Free Deliv…" at bounding box center [377, 163] width 308 height 45
click at [397, 155] on textarea "Shop the latest adidas, Arc'teryx, Stone Island and more at HIP with Free Deliv…" at bounding box center [377, 163] width 308 height 45
type textarea "Shop the latest adidas, Arc'teryx, Stone Island and more at HIP with Free Deliv…"
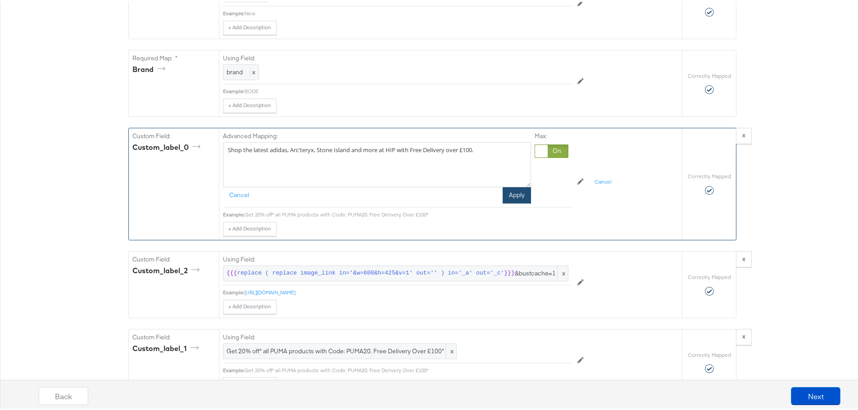
click at [503, 198] on button "Apply" at bounding box center [517, 194] width 28 height 16
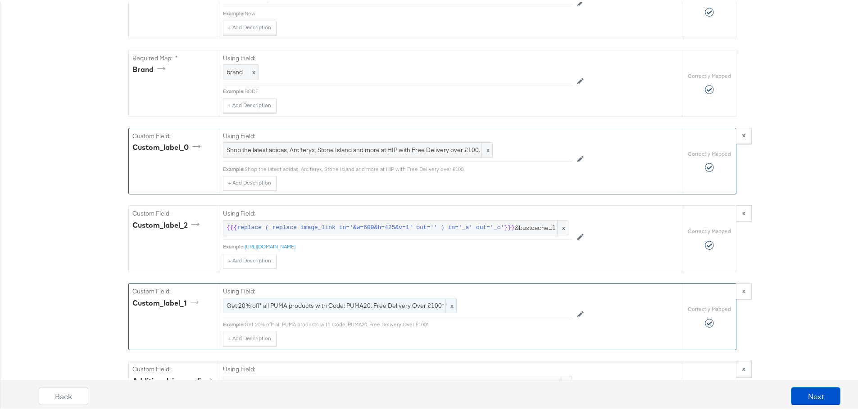
click at [381, 309] on span "Get 20% off* all PUMA products with Code: PUMA20. Free Delivery Over £100*" at bounding box center [340, 304] width 227 height 9
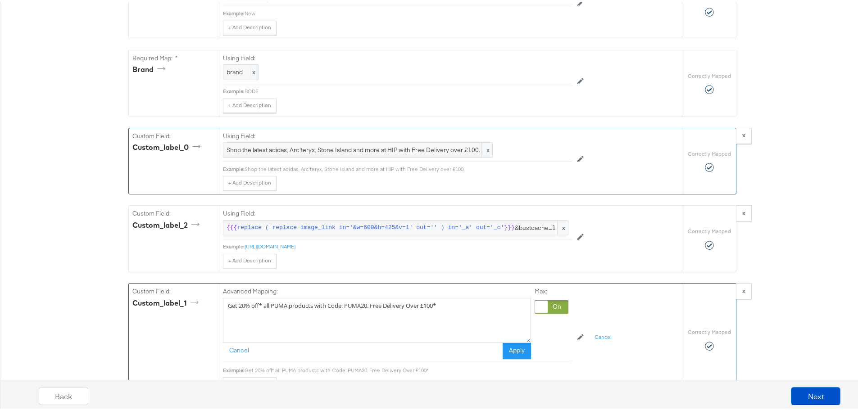
click at [409, 310] on textarea "Get 20% off* all PUMA products with Code: PUMA20. Free Delivery Over £100*" at bounding box center [377, 318] width 308 height 45
paste textarea "Shop the latest adidas, Arc'teryx, Stone Island and more at HIP with Free Deliv…"
type textarea "Shop the latest adidas, Arc'teryx, Stone Island and more at HIP with Free Deliv…"
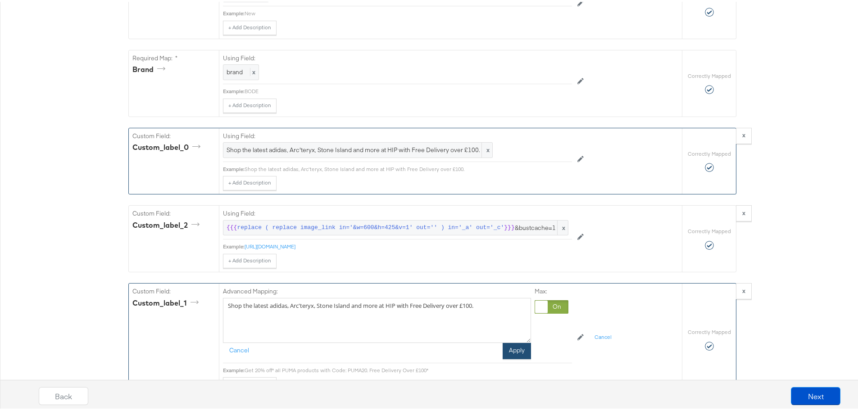
click at [517, 357] on button "Apply" at bounding box center [517, 349] width 28 height 16
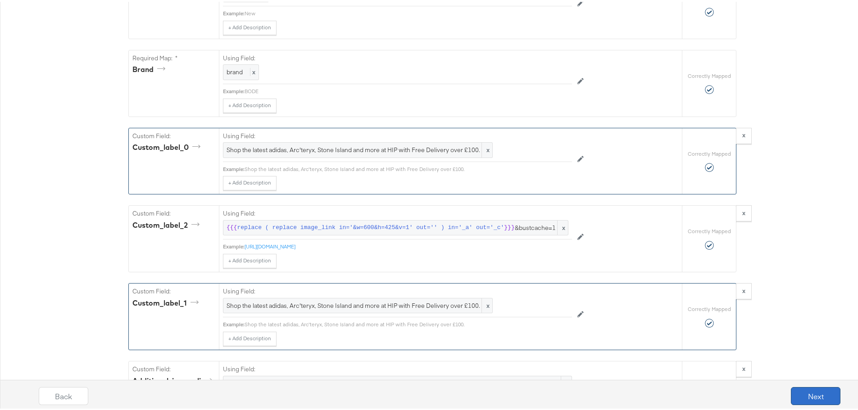
click at [799, 396] on button "Next" at bounding box center [816, 395] width 50 height 18
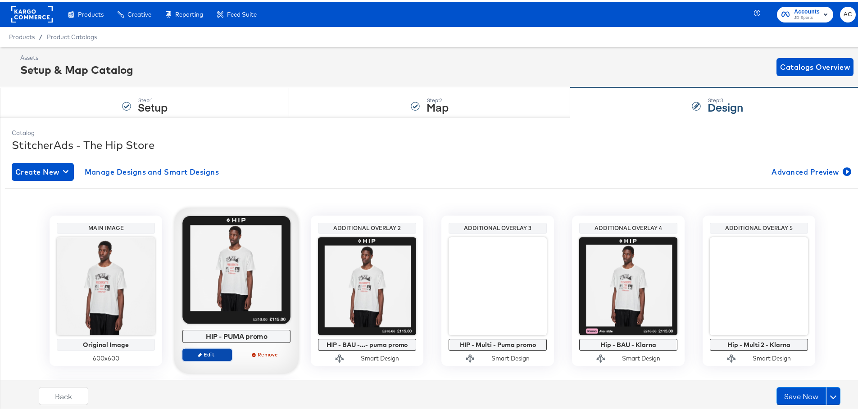
click at [213, 355] on span "Edit" at bounding box center [207, 353] width 41 height 7
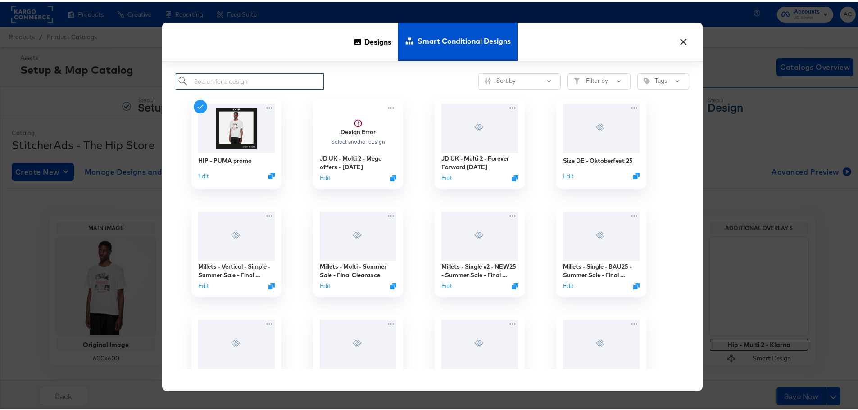
click at [250, 76] on input "search" at bounding box center [250, 80] width 148 height 17
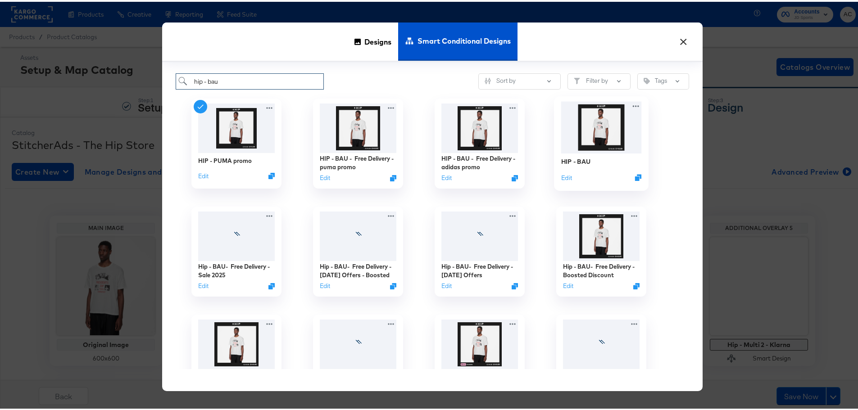
type input "hip - bau"
click at [586, 125] on img at bounding box center [601, 126] width 81 height 52
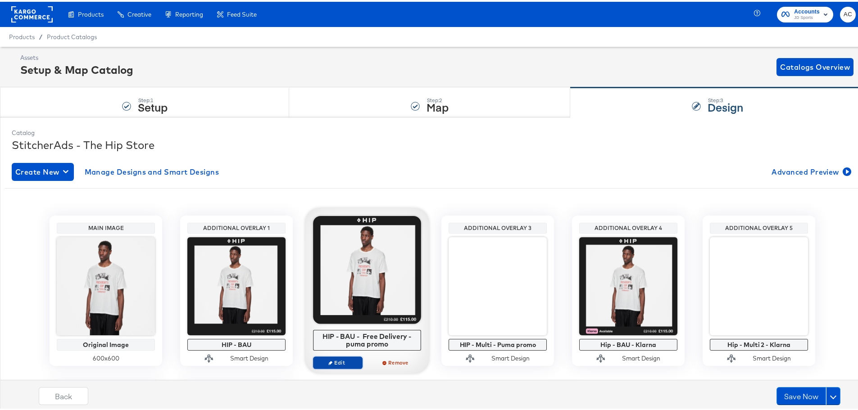
click at [339, 362] on span "Edit" at bounding box center [337, 361] width 41 height 7
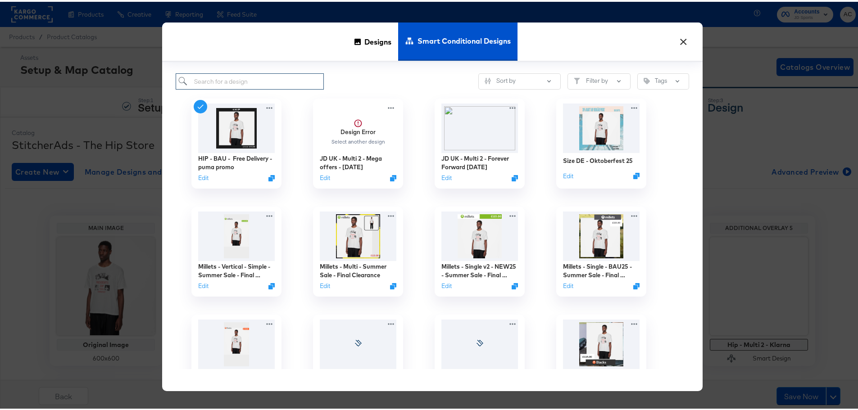
click at [245, 81] on input "search" at bounding box center [250, 80] width 148 height 17
type input "hip - free"
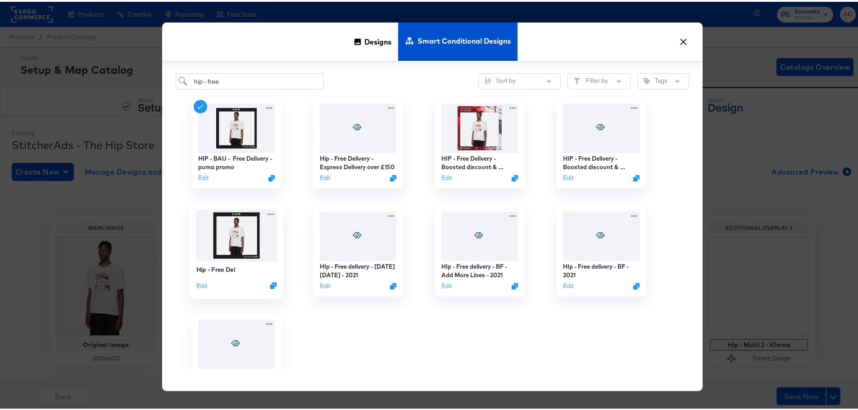
click at [248, 250] on img at bounding box center [236, 234] width 81 height 52
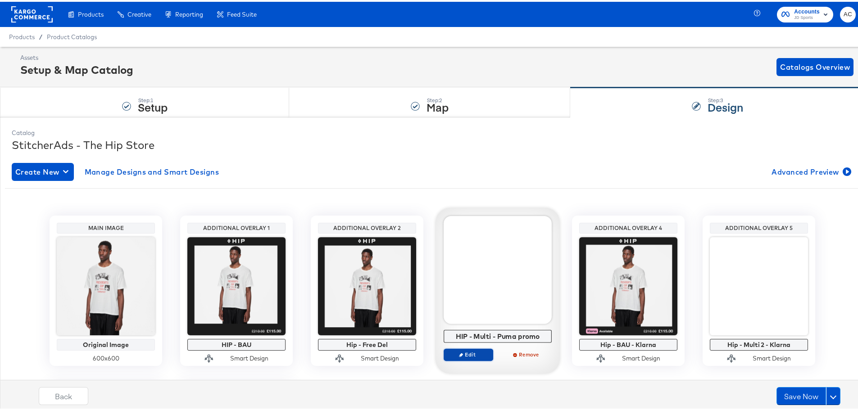
click at [467, 352] on span "Edit" at bounding box center [468, 353] width 41 height 7
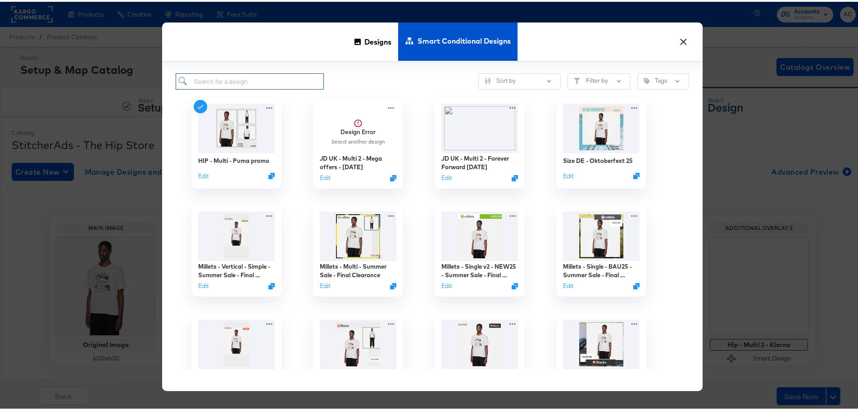
click at [254, 84] on input "search" at bounding box center [250, 80] width 148 height 17
type input "hip - multi"
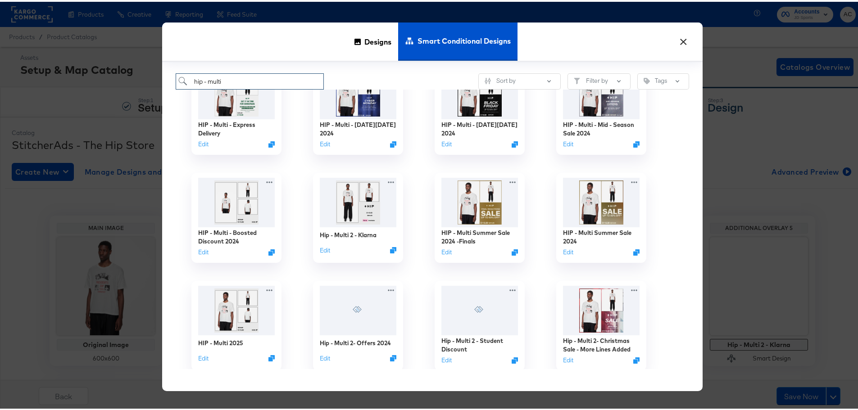
scroll to position [473, 0]
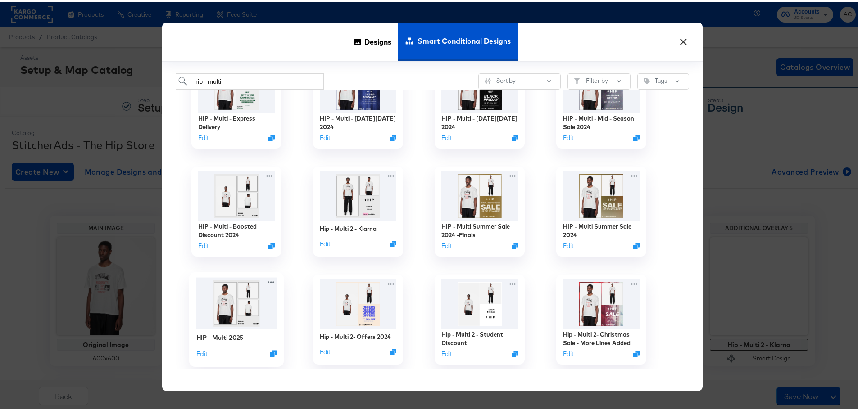
click at [245, 343] on div "HIP - Multi 2025 Edit" at bounding box center [236, 344] width 81 height 32
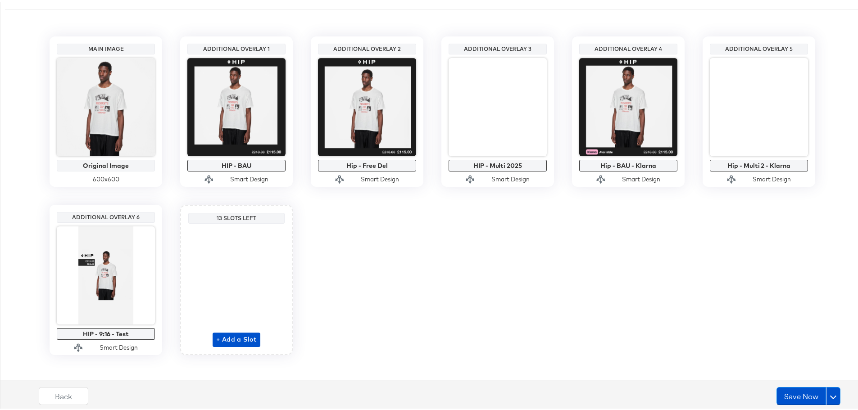
scroll to position [180, 0]
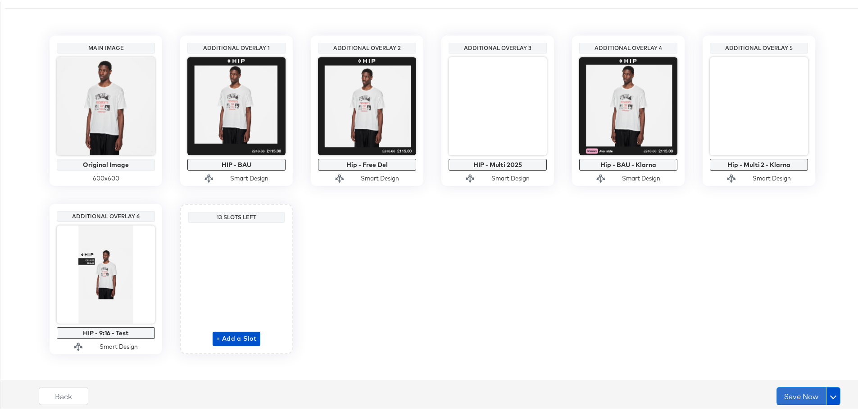
drag, startPoint x: 799, startPoint y: 395, endPoint x: 815, endPoint y: 296, distance: 100.4
click at [815, 296] on div "Catalog StitcherAds - The Hip Store Create New Manage Designs and Smart Designs…" at bounding box center [432, 173] width 865 height 476
click at [830, 393] on span at bounding box center [833, 394] width 6 height 6
click at [792, 379] on div "Schedule Save" at bounding box center [812, 377] width 41 height 9
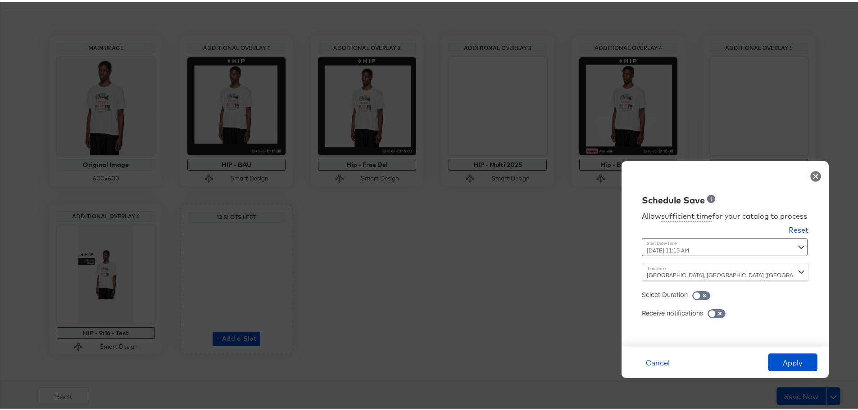
click at [696, 250] on div "[DATE] 11:15 AM ‹ [DATE] › Su Mo Tu We Th Fr Sa 31 1 2 3 4 5 6 7 8 9 10 11 12 1…" at bounding box center [703, 246] width 122 height 18
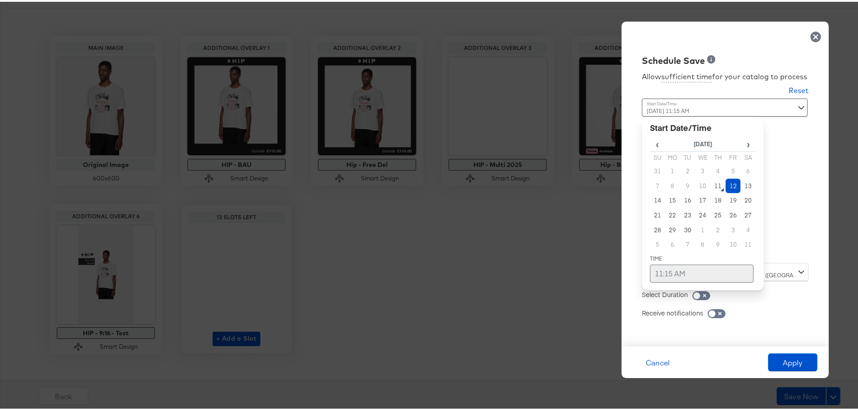
click at [664, 277] on td "11:15 AM" at bounding box center [702, 272] width 104 height 18
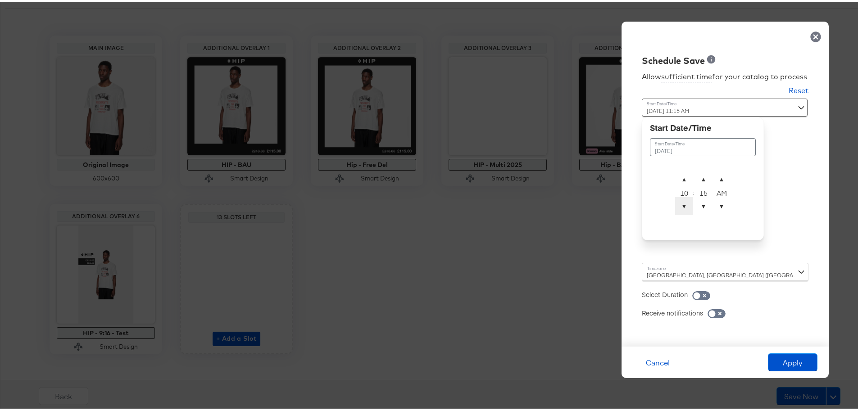
click at [675, 200] on span "▼" at bounding box center [684, 205] width 18 height 18
click at [675, 177] on span "▲" at bounding box center [684, 177] width 18 height 18
click at [695, 203] on span "▼" at bounding box center [704, 205] width 18 height 18
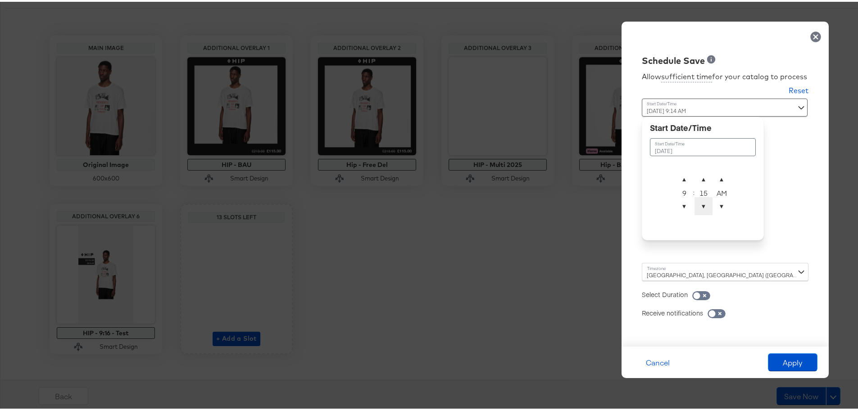
click at [695, 203] on span "▼" at bounding box center [704, 205] width 18 height 18
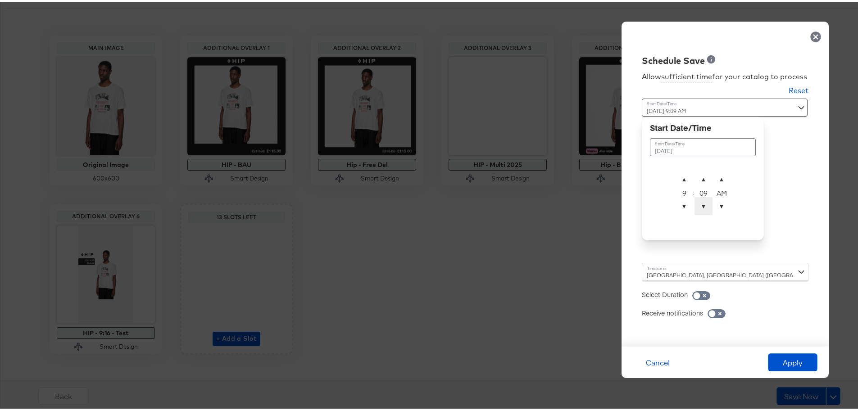
click at [695, 203] on span "▼" at bounding box center [704, 205] width 18 height 18
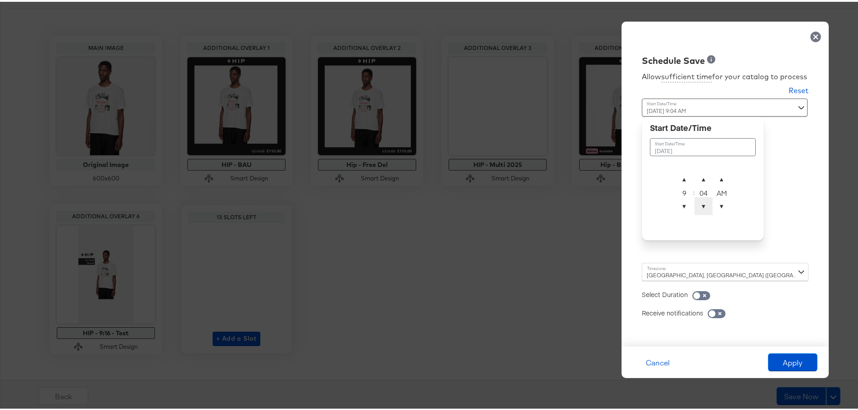
click at [695, 203] on span "▼" at bounding box center [704, 205] width 18 height 18
type input "[DATE] 9:00 AM"
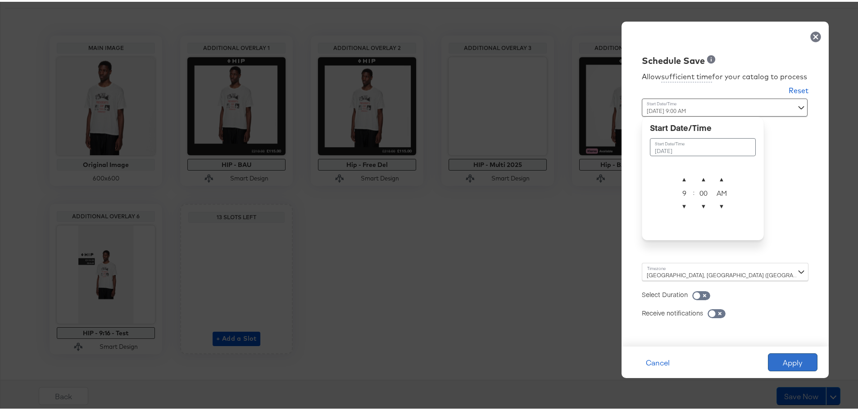
click at [786, 353] on button "Apply" at bounding box center [793, 361] width 50 height 18
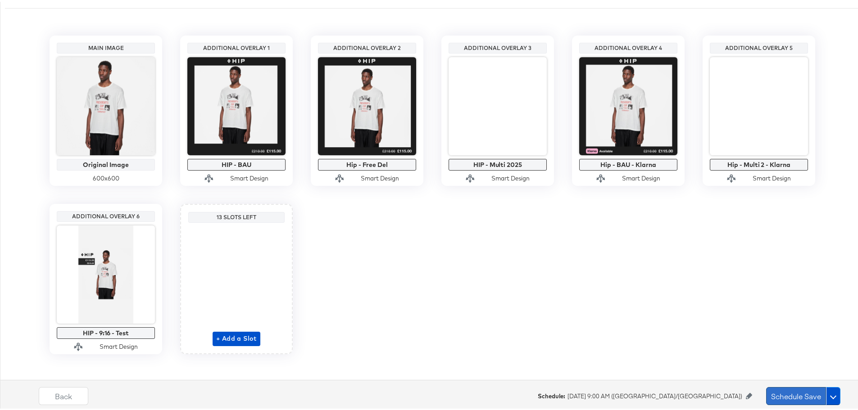
click at [783, 392] on button "Schedule Save" at bounding box center [796, 395] width 60 height 18
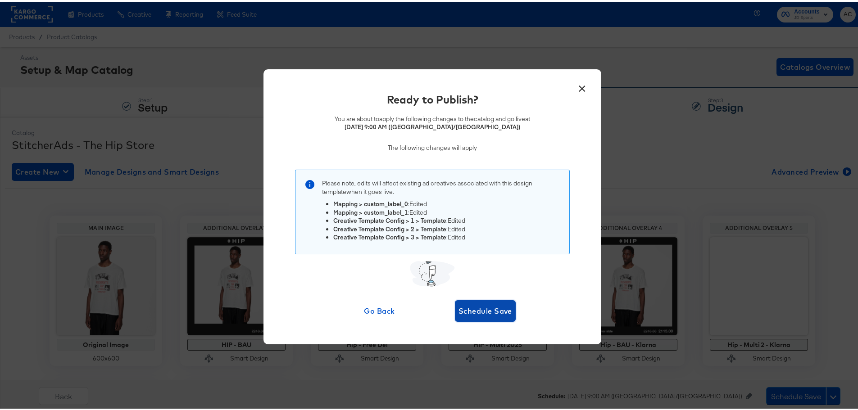
click at [487, 313] on span "Schedule Save" at bounding box center [486, 309] width 54 height 13
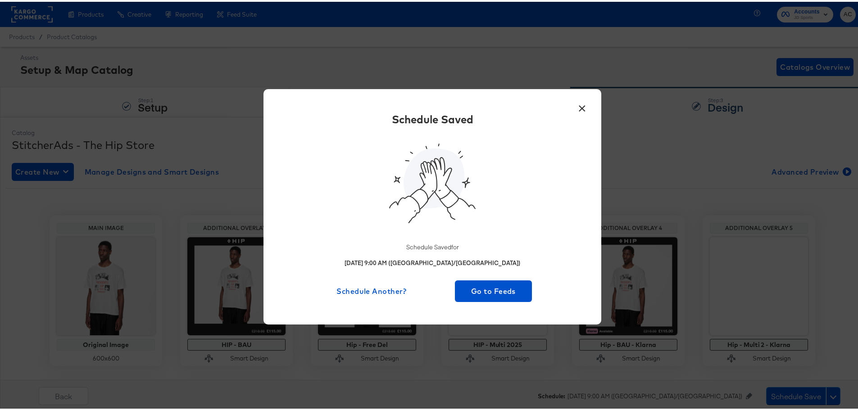
click at [579, 109] on button "×" at bounding box center [582, 104] width 16 height 16
